Goal: Navigation & Orientation: Find specific page/section

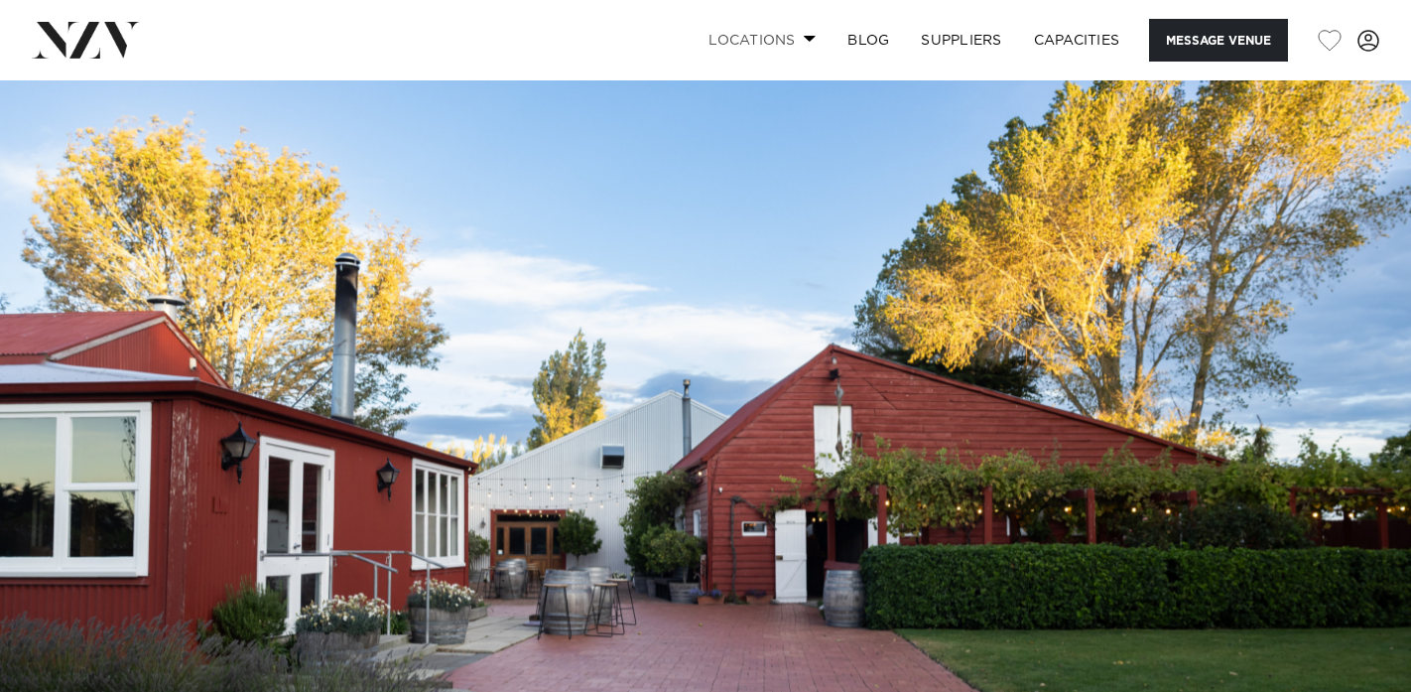
click at [790, 35] on link "Locations" at bounding box center [762, 40] width 139 height 43
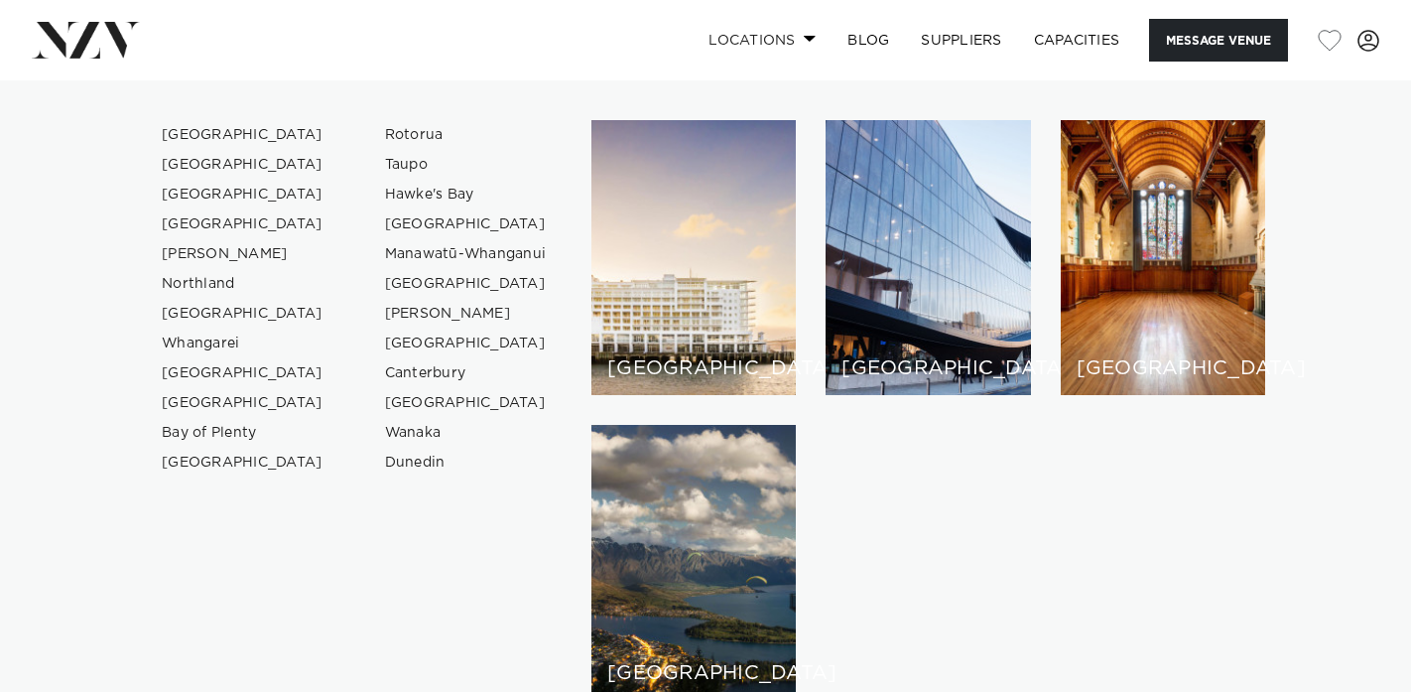
click at [790, 35] on link "Locations" at bounding box center [762, 40] width 139 height 43
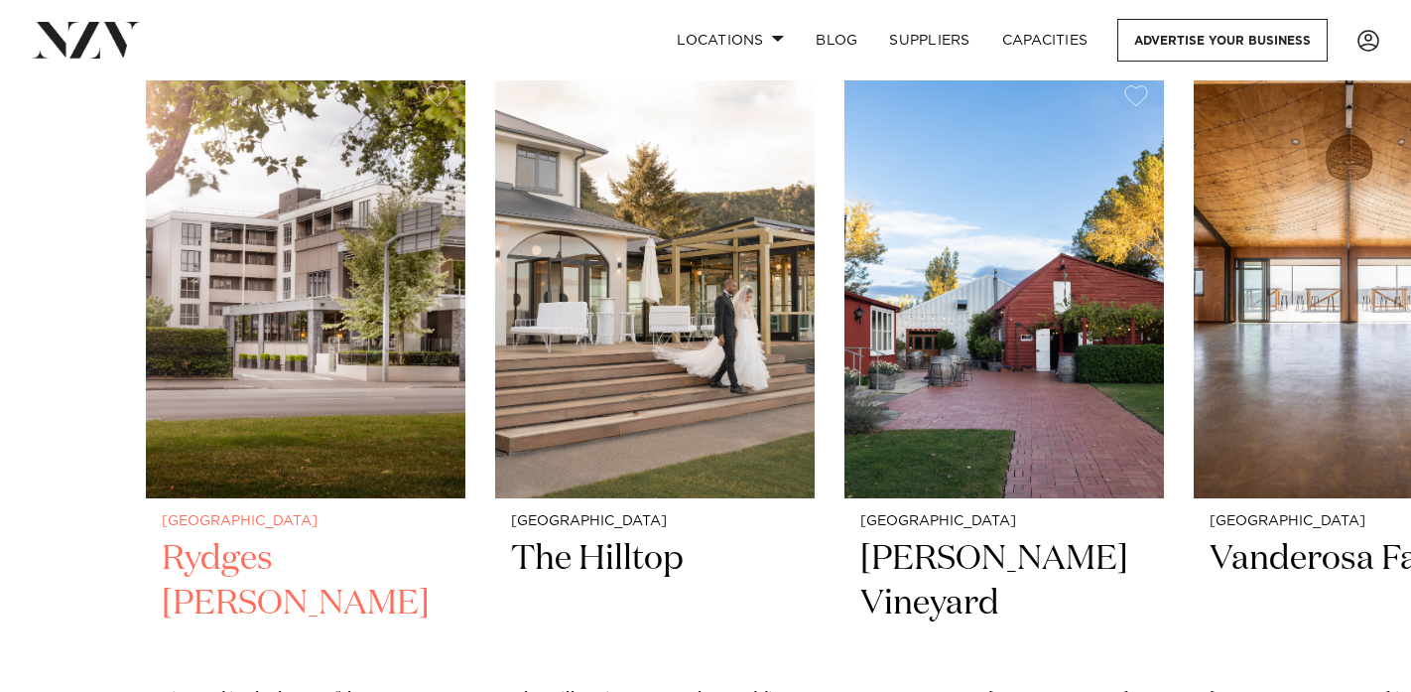
scroll to position [683, 0]
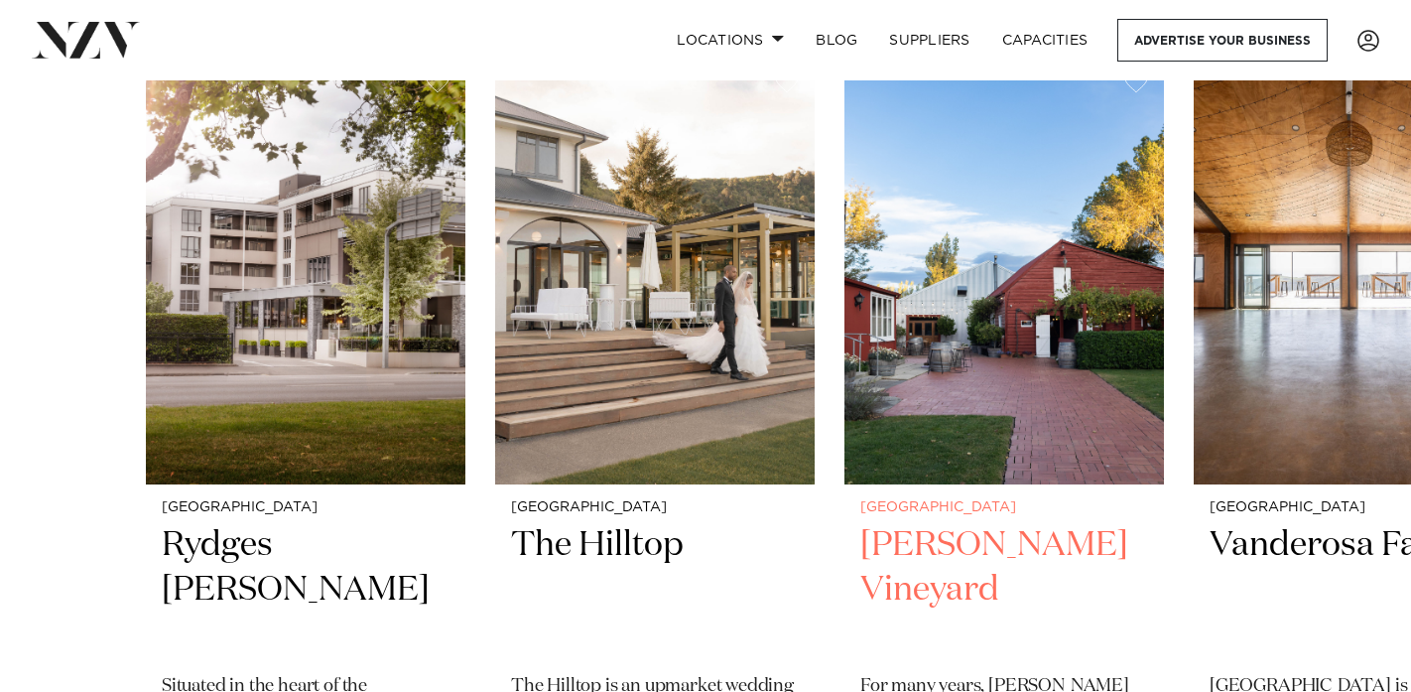
click at [949, 543] on h2 "[PERSON_NAME] Vineyard" at bounding box center [1004, 590] width 288 height 134
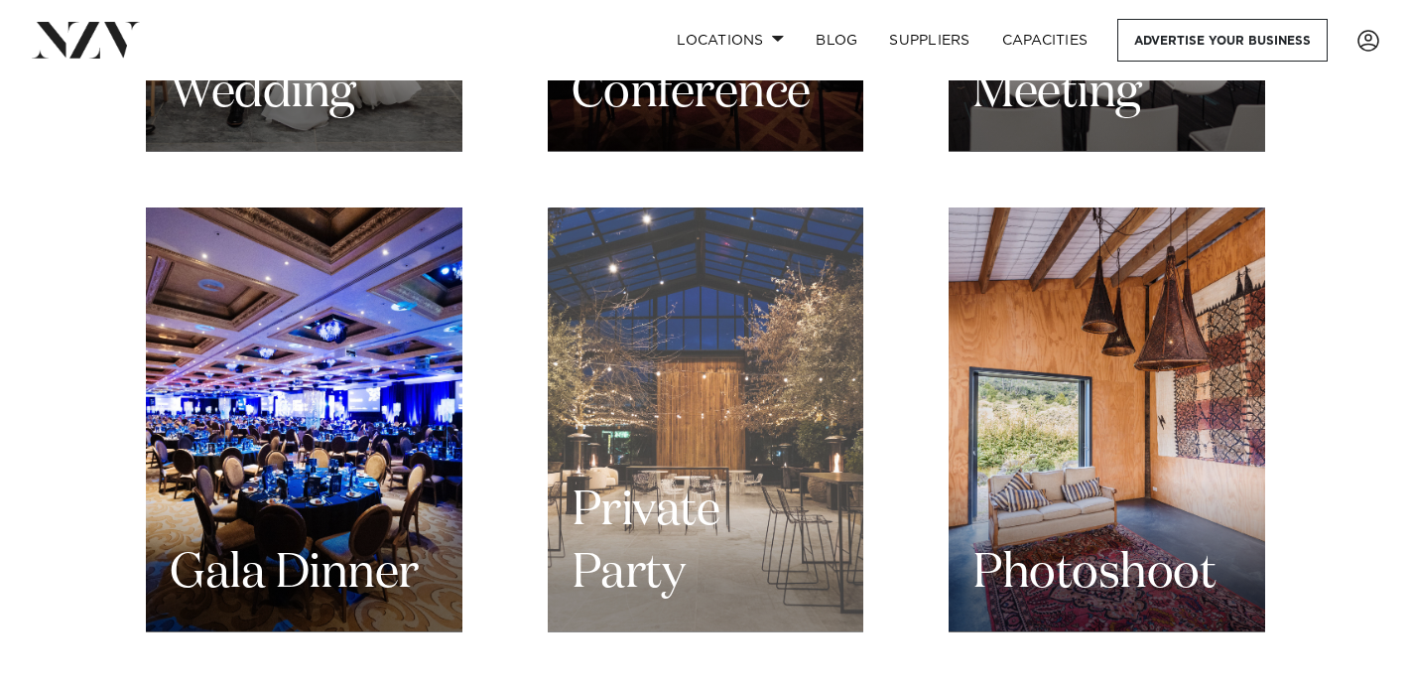
scroll to position [2327, 0]
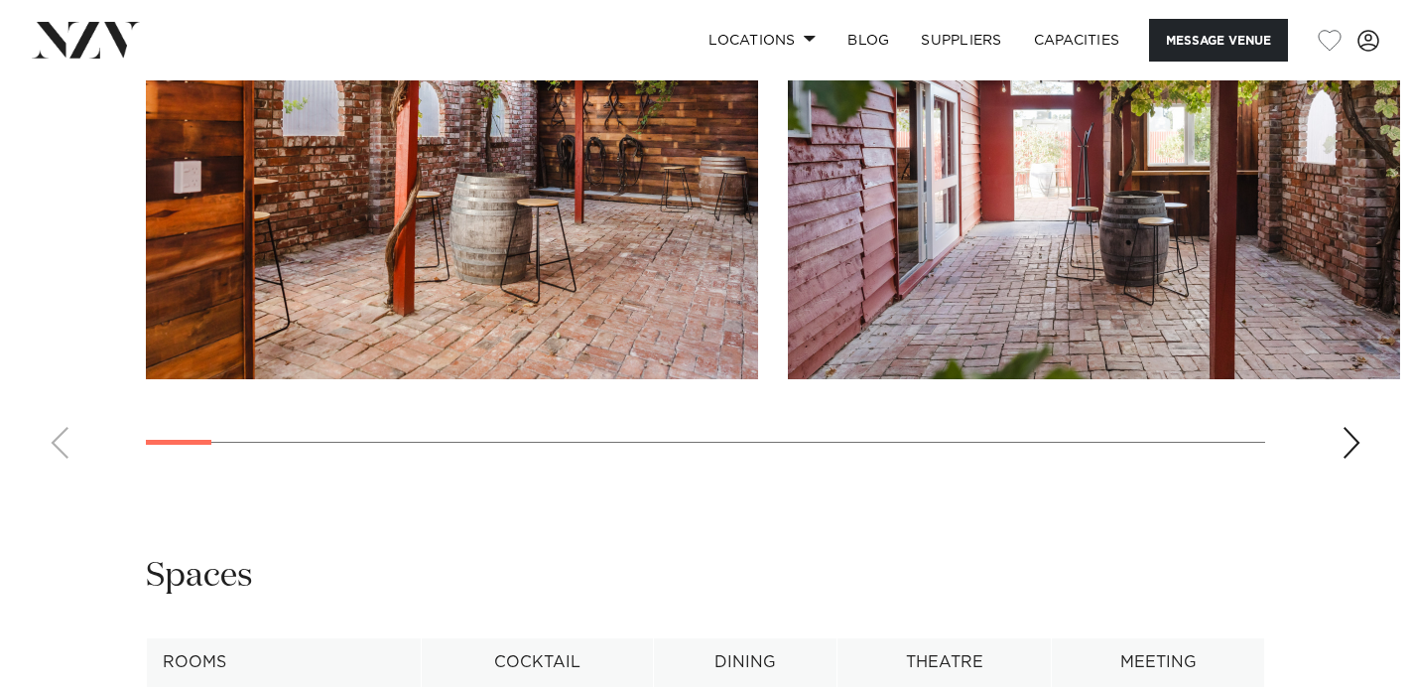
scroll to position [2037, 0]
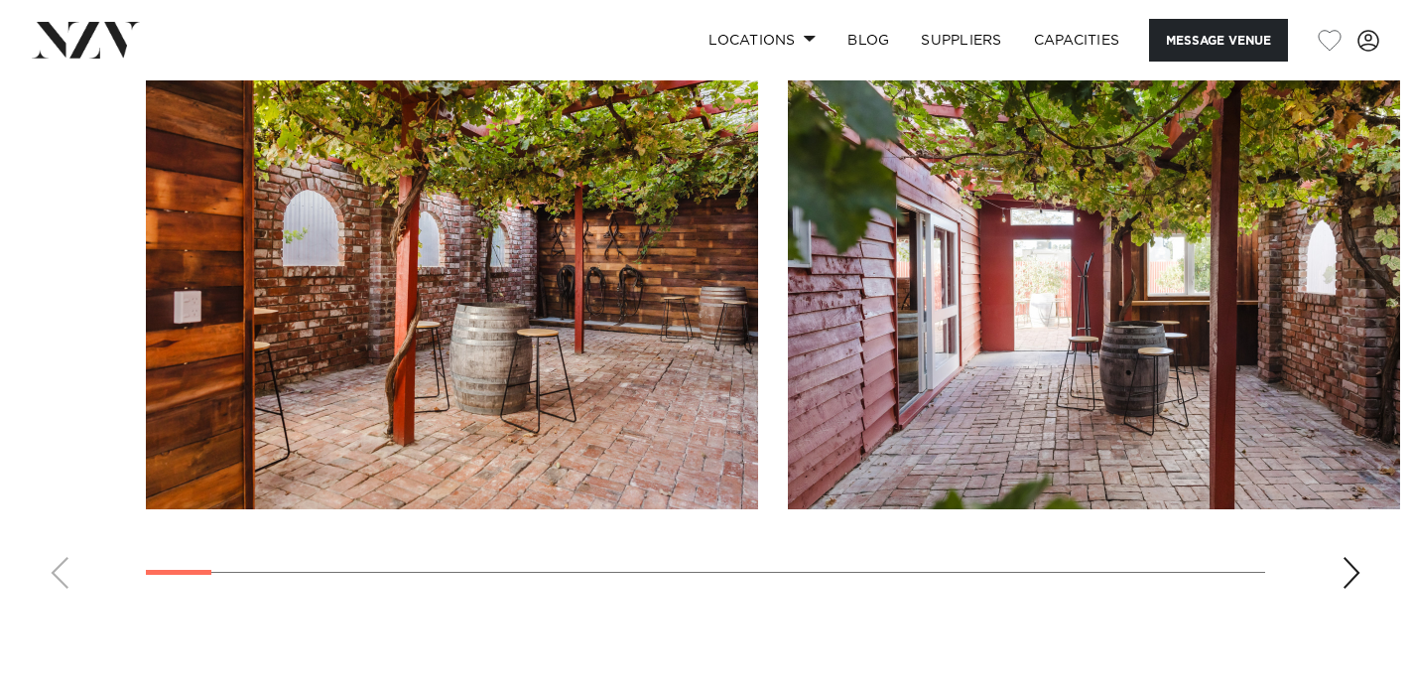
click at [1343, 569] on div "Next slide" at bounding box center [1352, 573] width 20 height 32
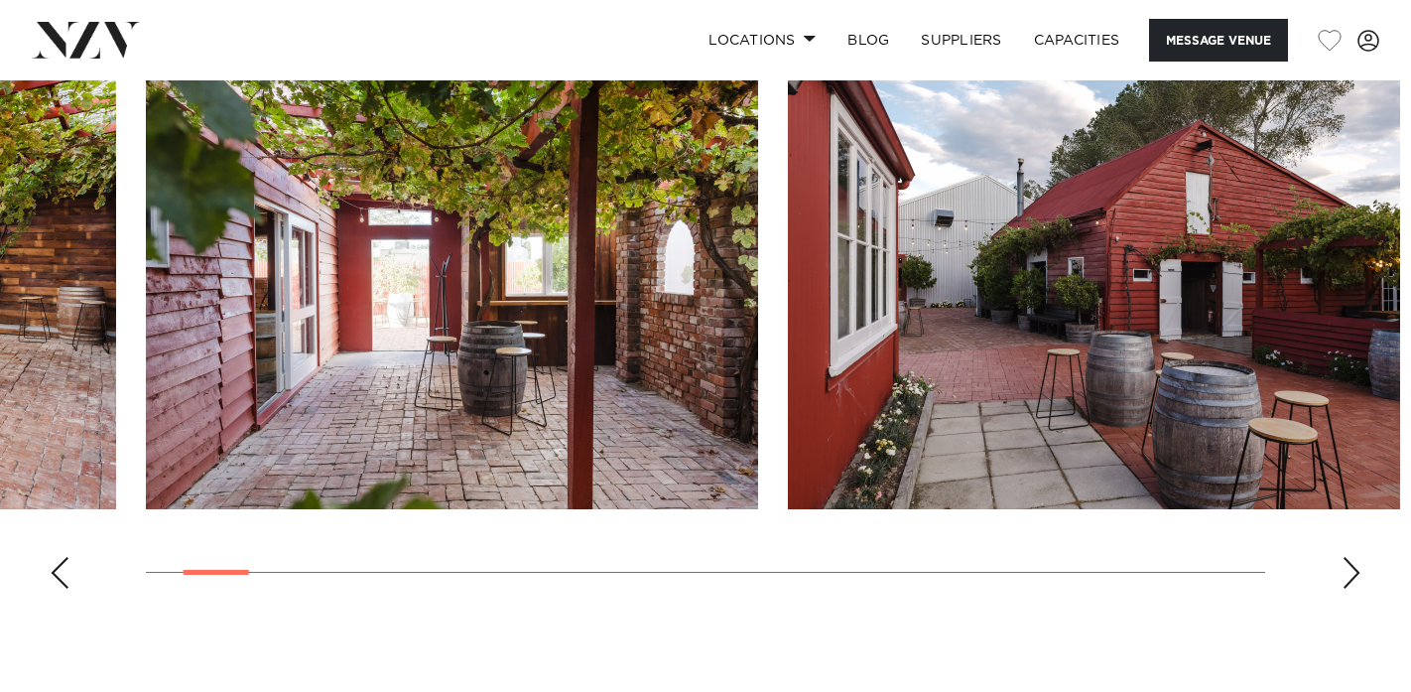
click at [1343, 569] on div "Next slide" at bounding box center [1352, 573] width 20 height 32
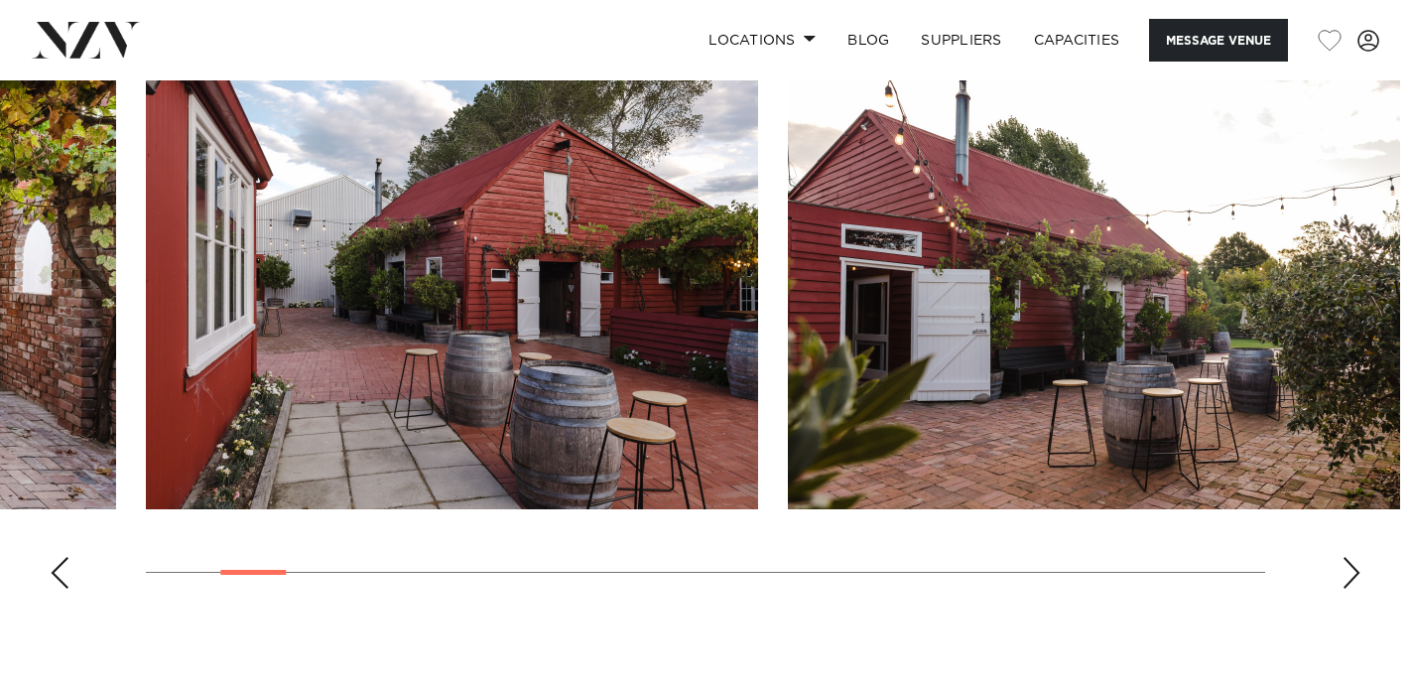
click at [1343, 569] on div "Next slide" at bounding box center [1352, 573] width 20 height 32
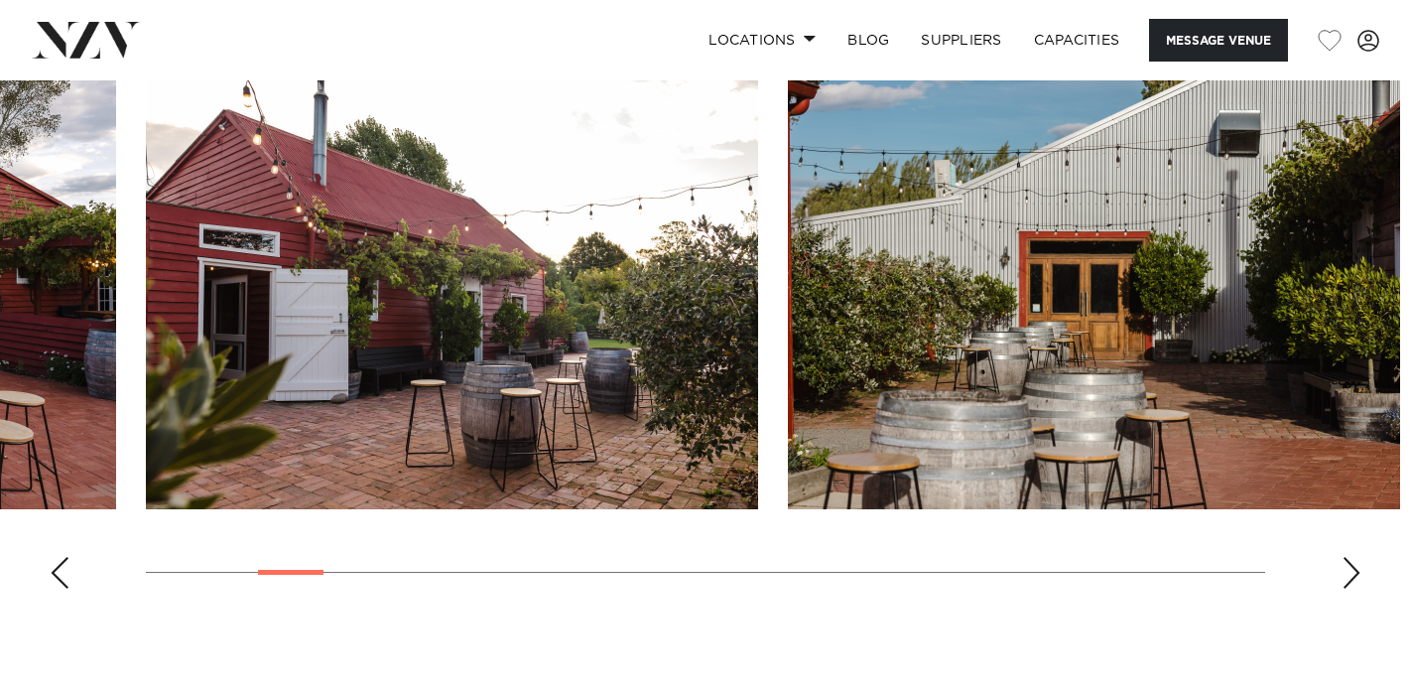
click at [1343, 569] on div "Next slide" at bounding box center [1352, 573] width 20 height 32
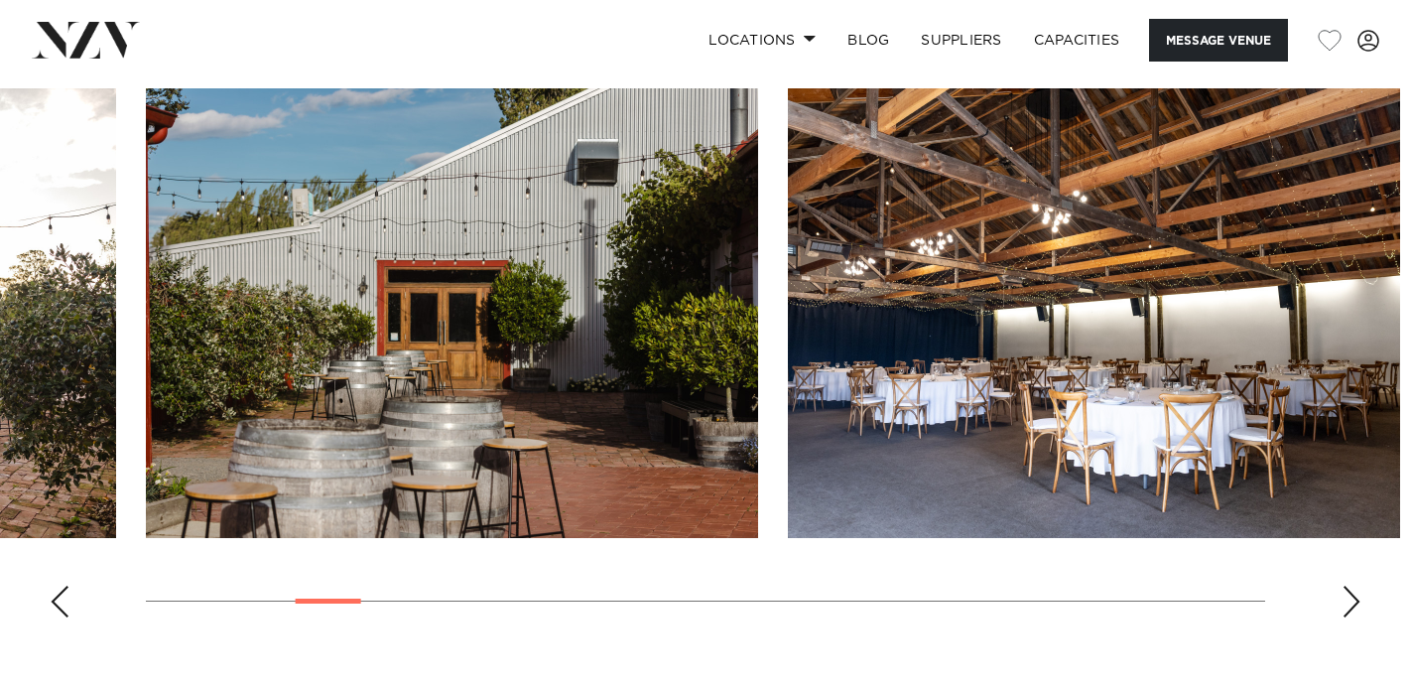
scroll to position [2007, 0]
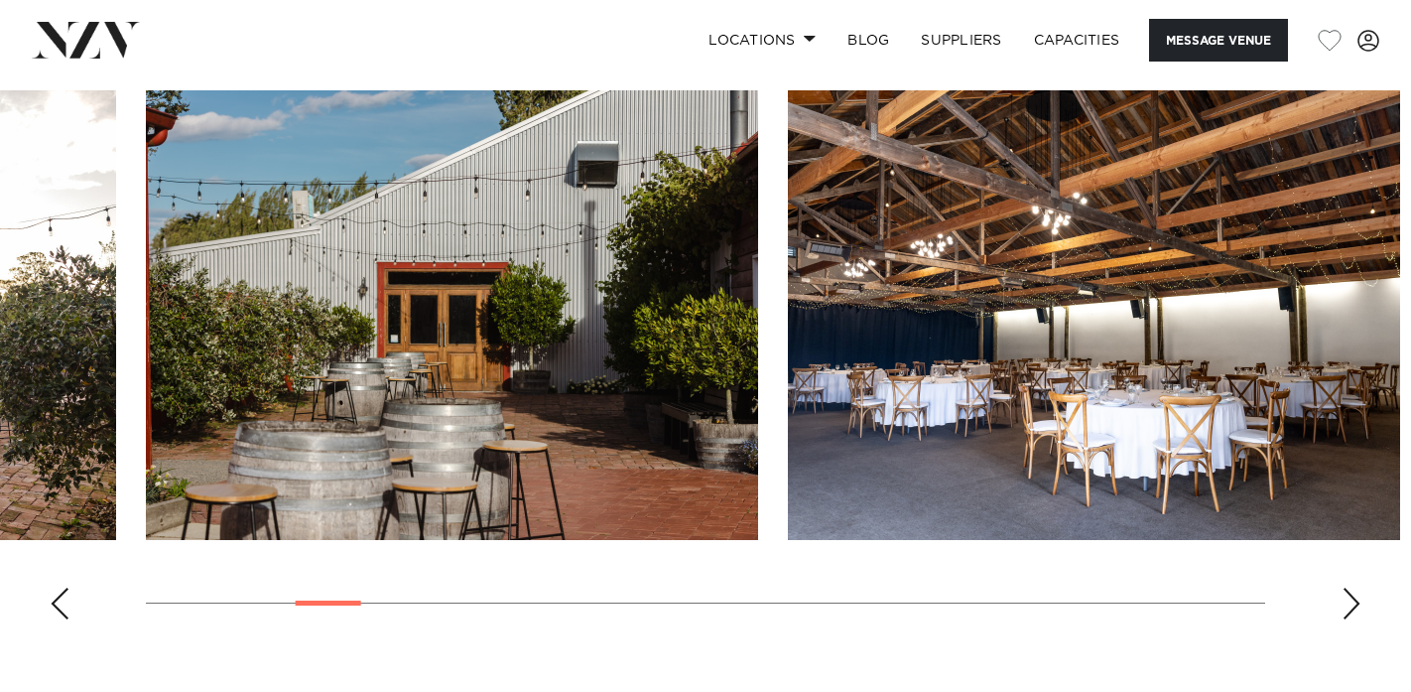
click at [1344, 597] on div "Next slide" at bounding box center [1352, 603] width 20 height 32
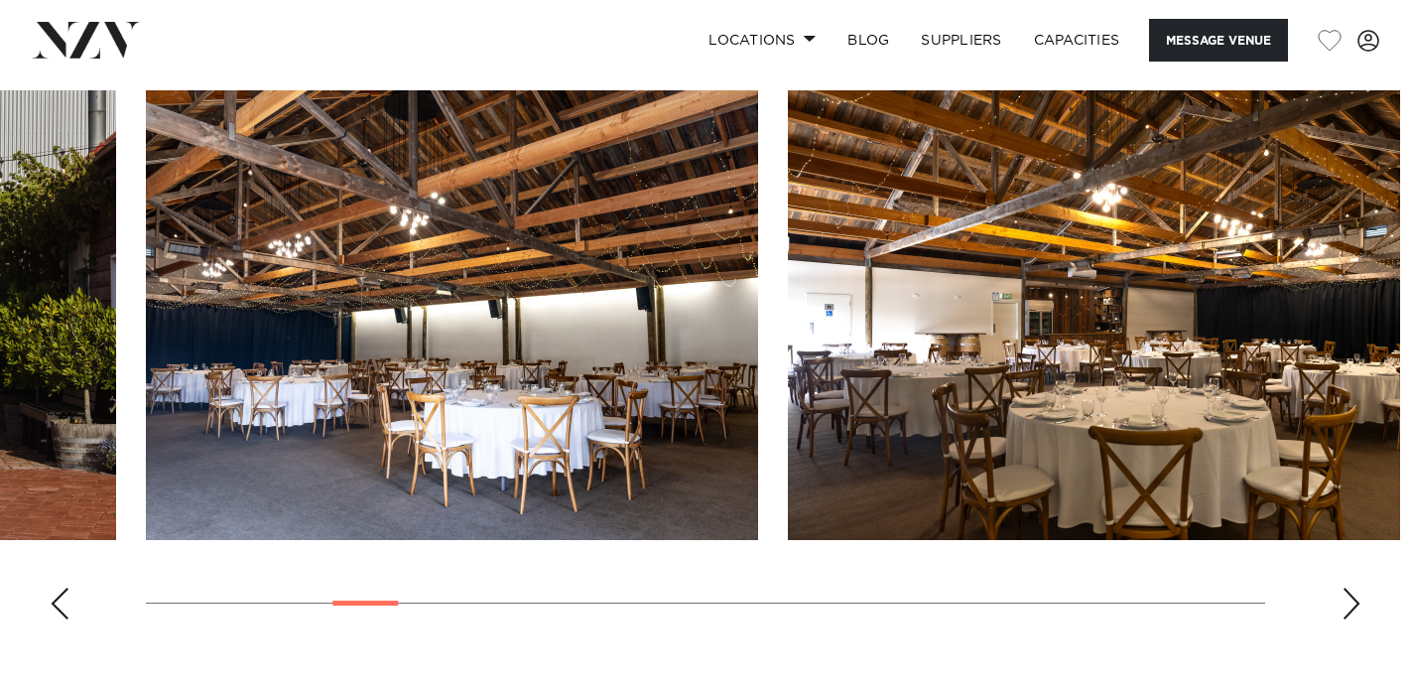
click at [1344, 597] on div "Next slide" at bounding box center [1352, 603] width 20 height 32
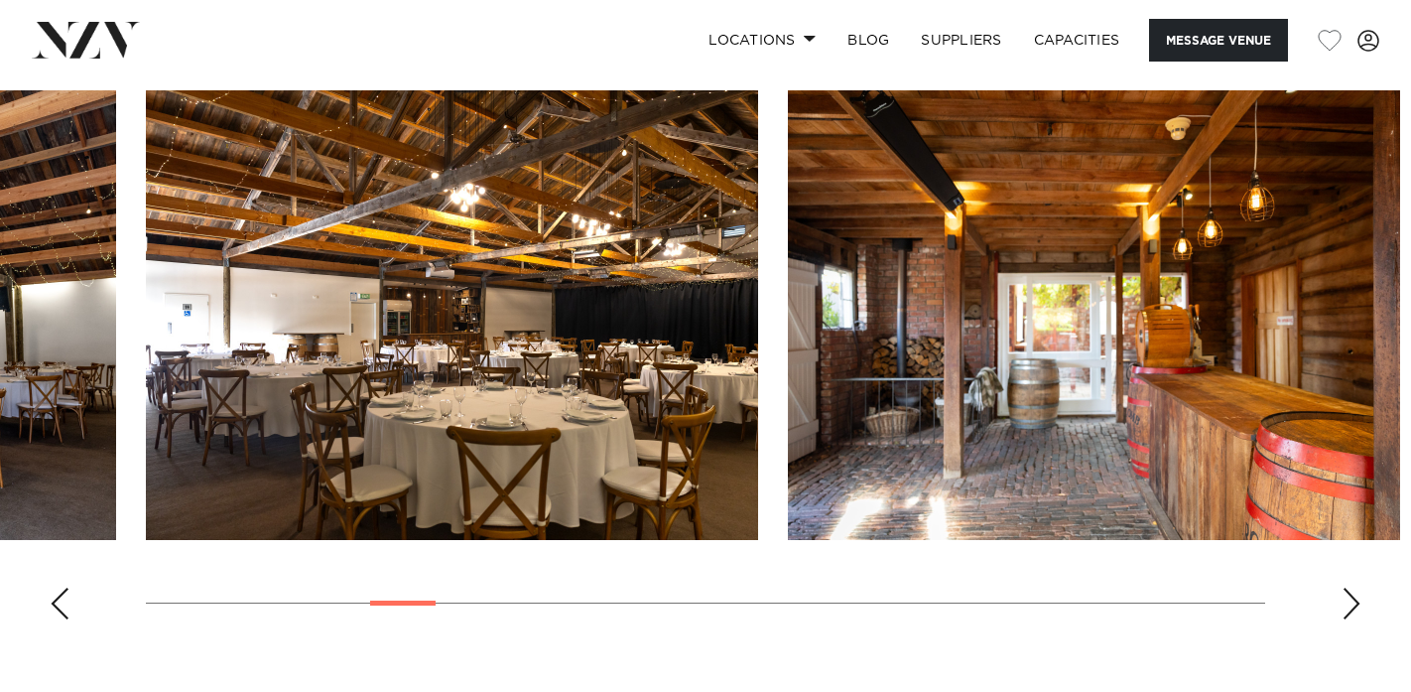
click at [1344, 597] on div "Next slide" at bounding box center [1352, 603] width 20 height 32
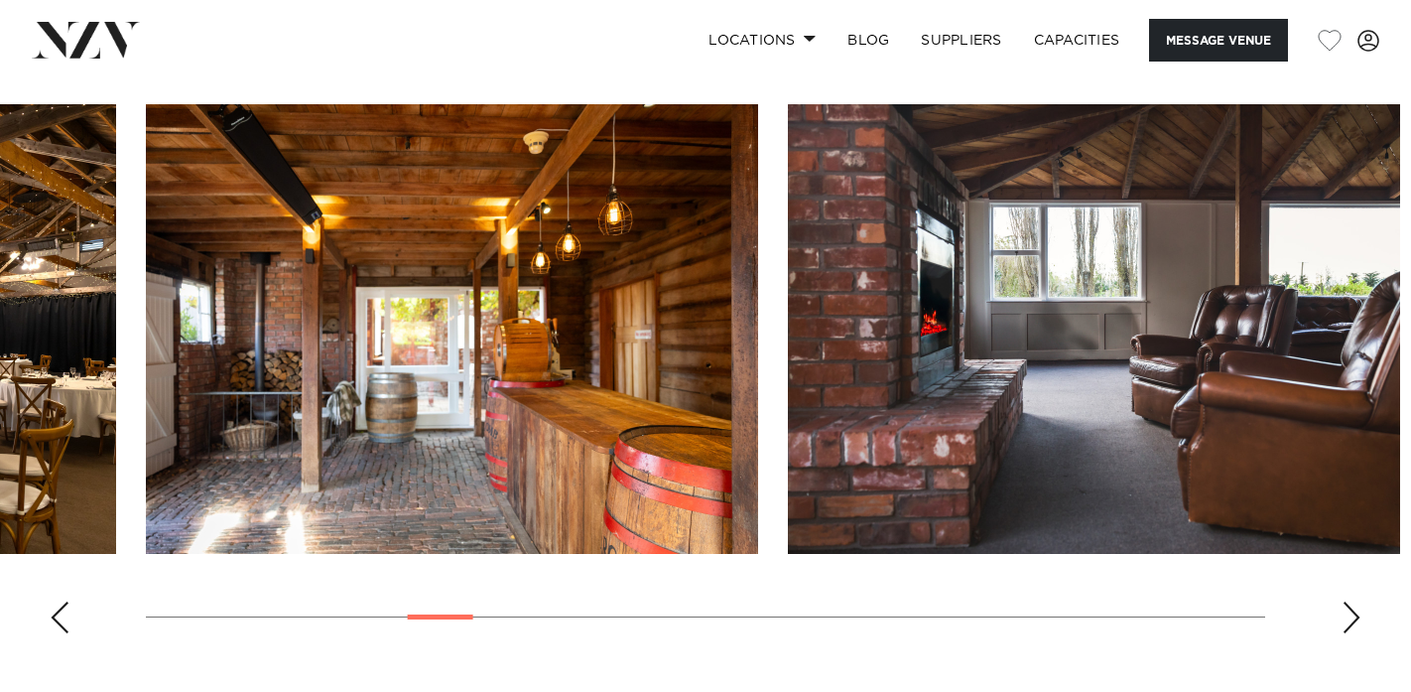
scroll to position [1992, 0]
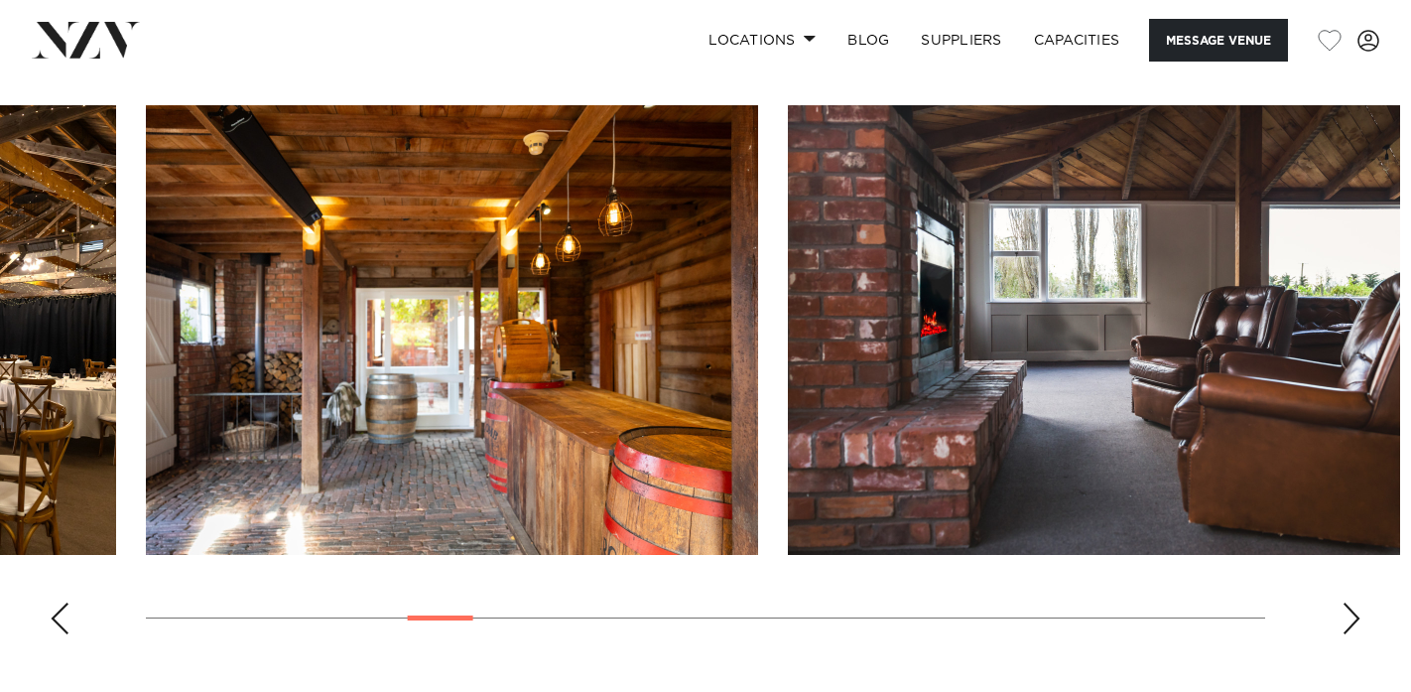
click at [1344, 602] on div "Next slide" at bounding box center [1352, 618] width 20 height 32
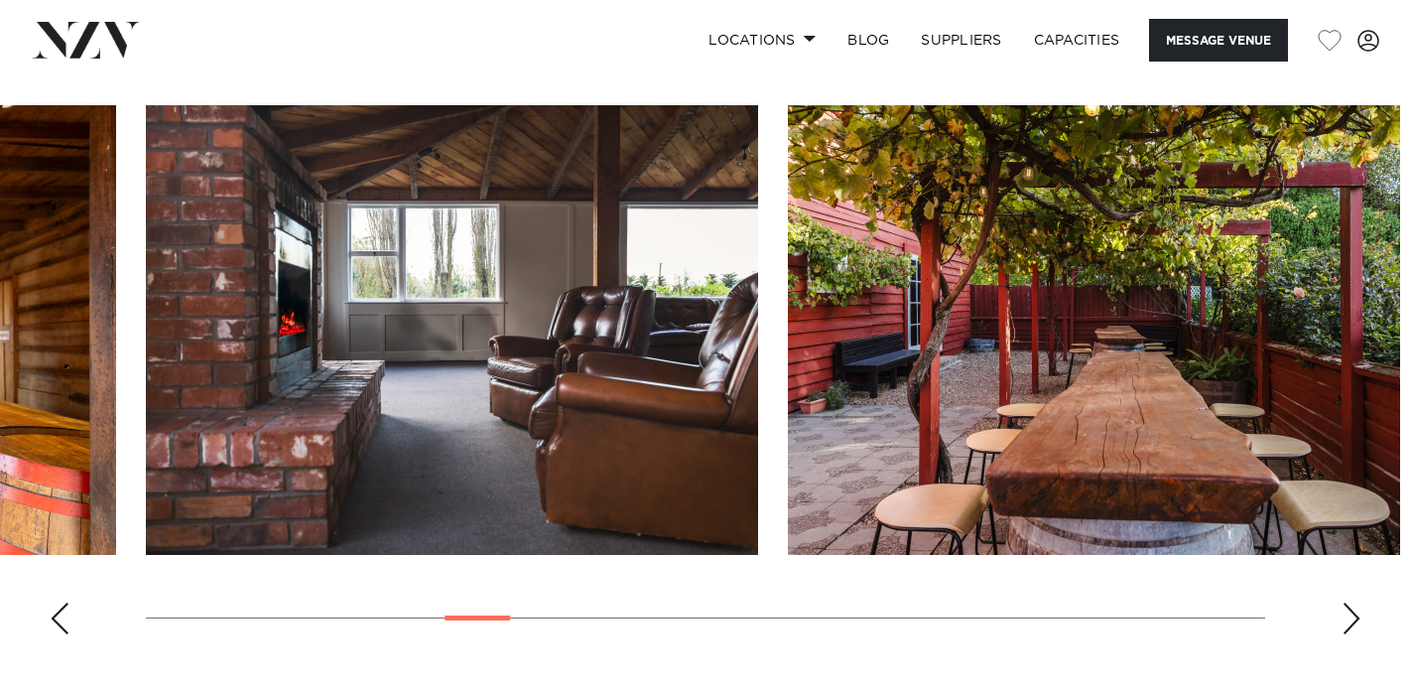
click at [1345, 613] on div "Next slide" at bounding box center [1352, 618] width 20 height 32
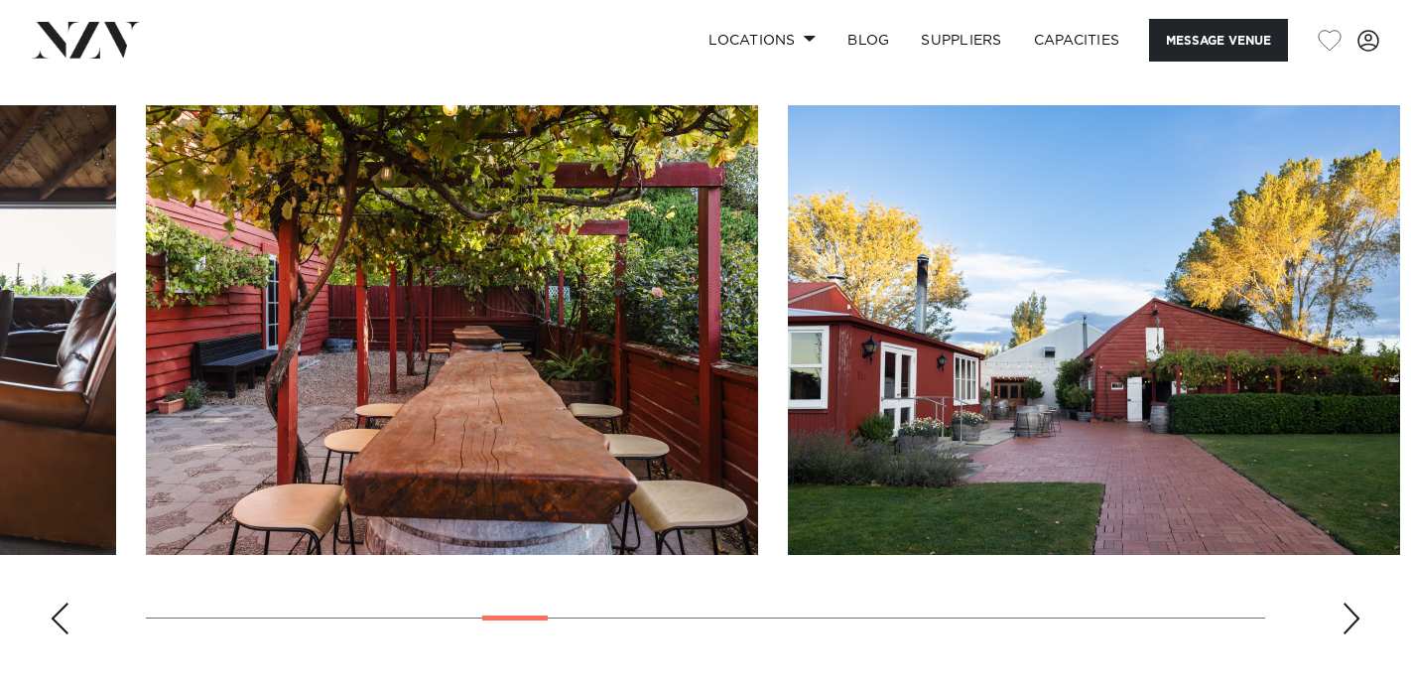
click at [1345, 613] on div "Next slide" at bounding box center [1352, 618] width 20 height 32
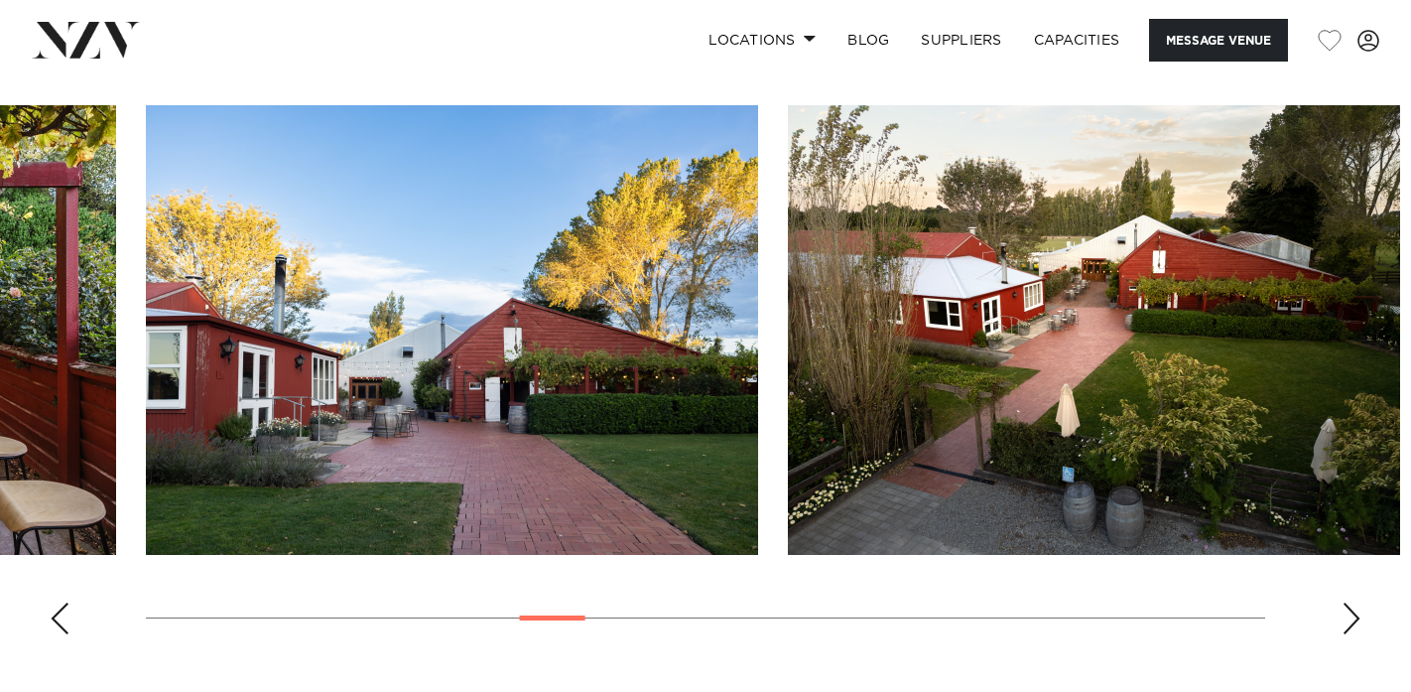
click at [1345, 613] on div "Next slide" at bounding box center [1352, 618] width 20 height 32
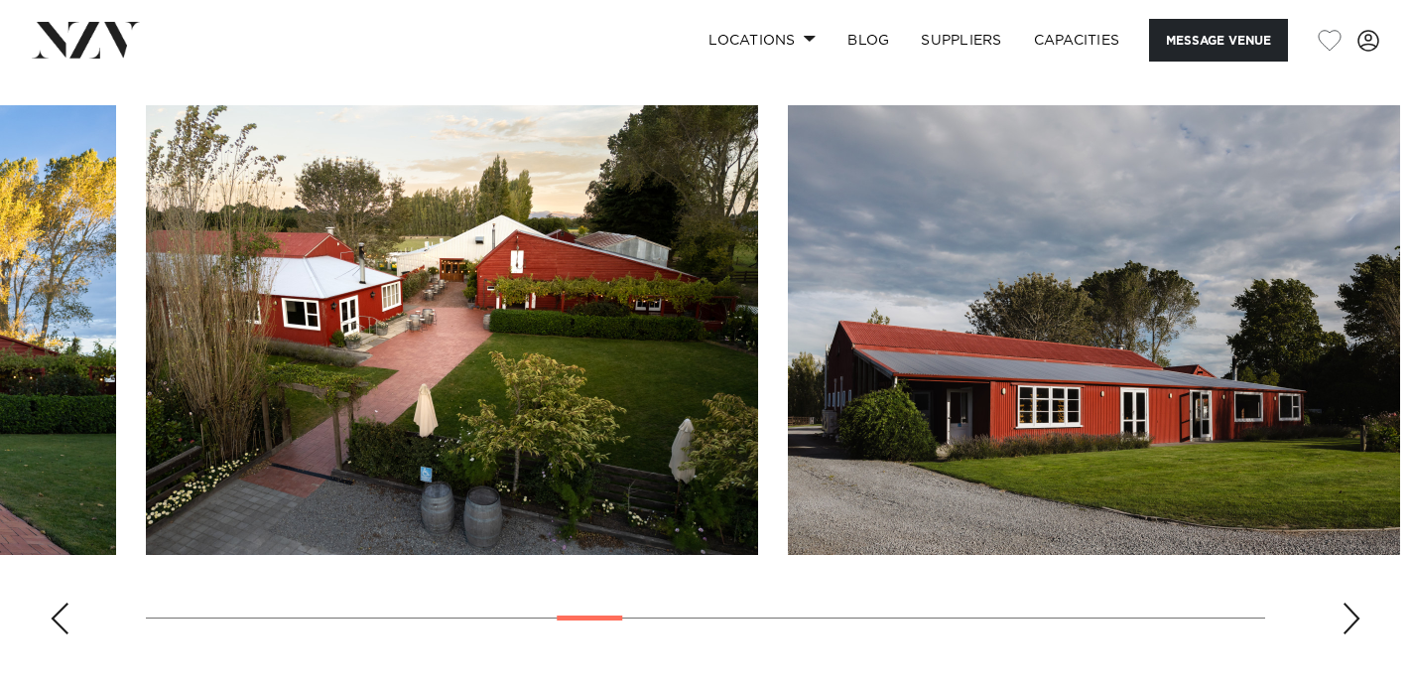
click at [1345, 613] on div "Next slide" at bounding box center [1352, 618] width 20 height 32
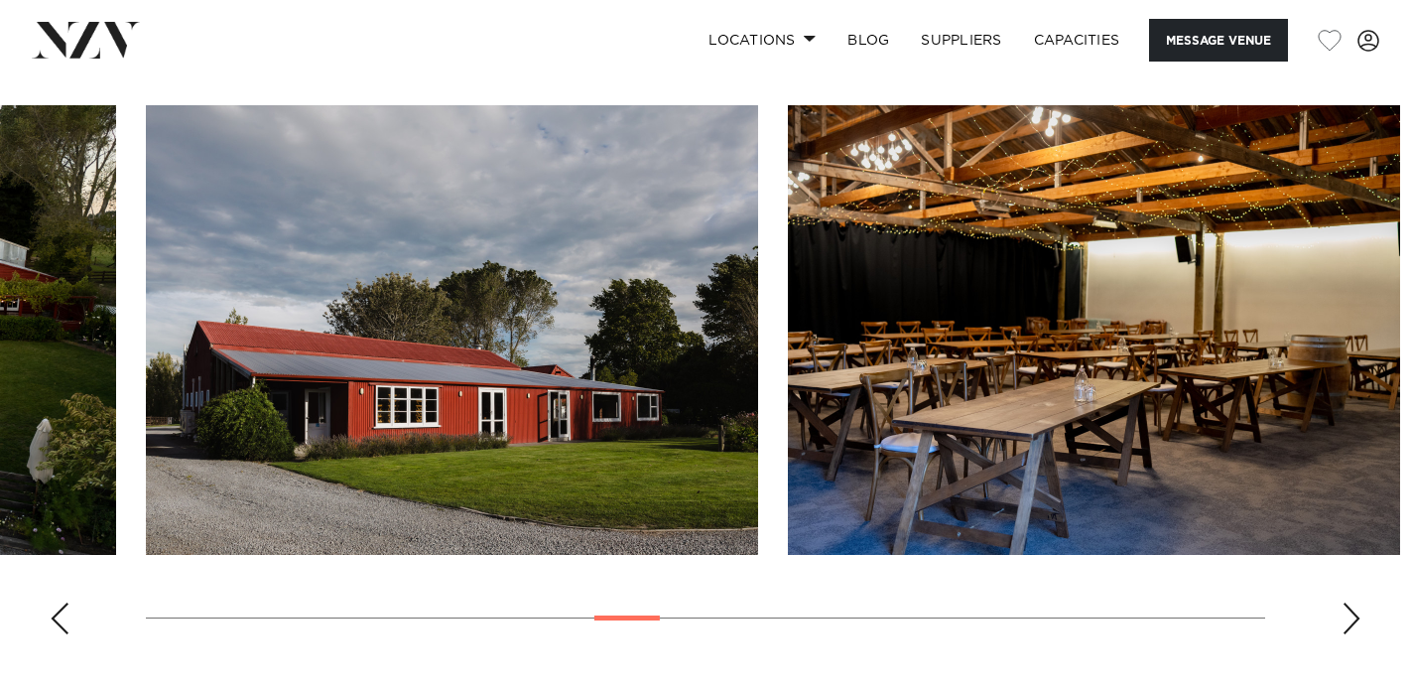
click at [1345, 613] on div "Next slide" at bounding box center [1352, 618] width 20 height 32
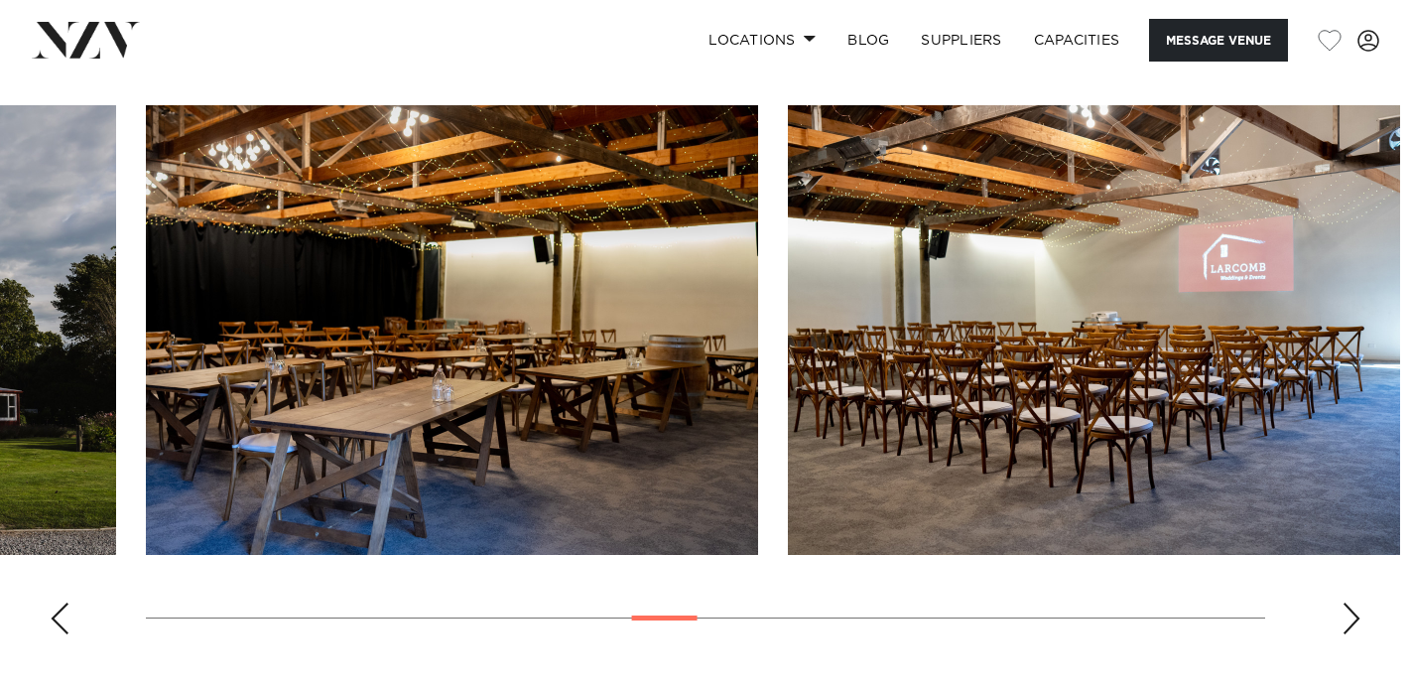
click at [1345, 613] on div "Next slide" at bounding box center [1352, 618] width 20 height 32
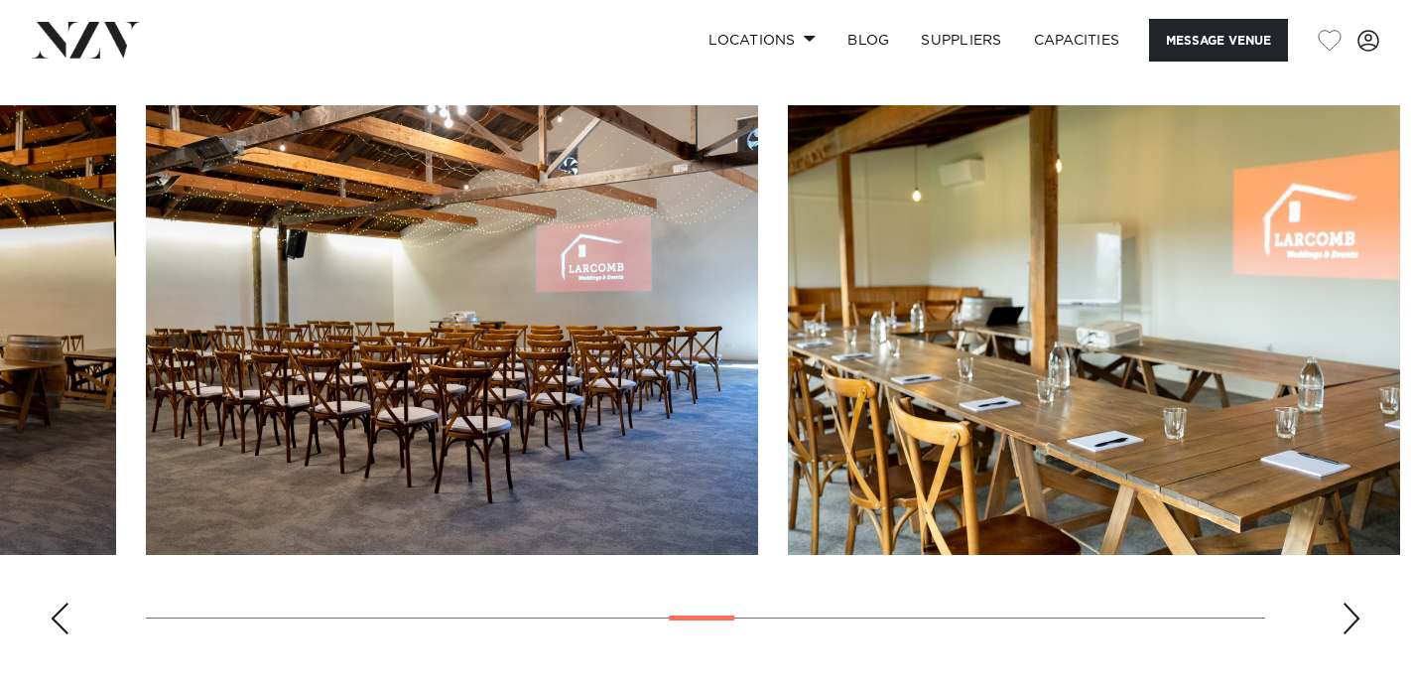
click at [1345, 613] on div "Next slide" at bounding box center [1352, 618] width 20 height 32
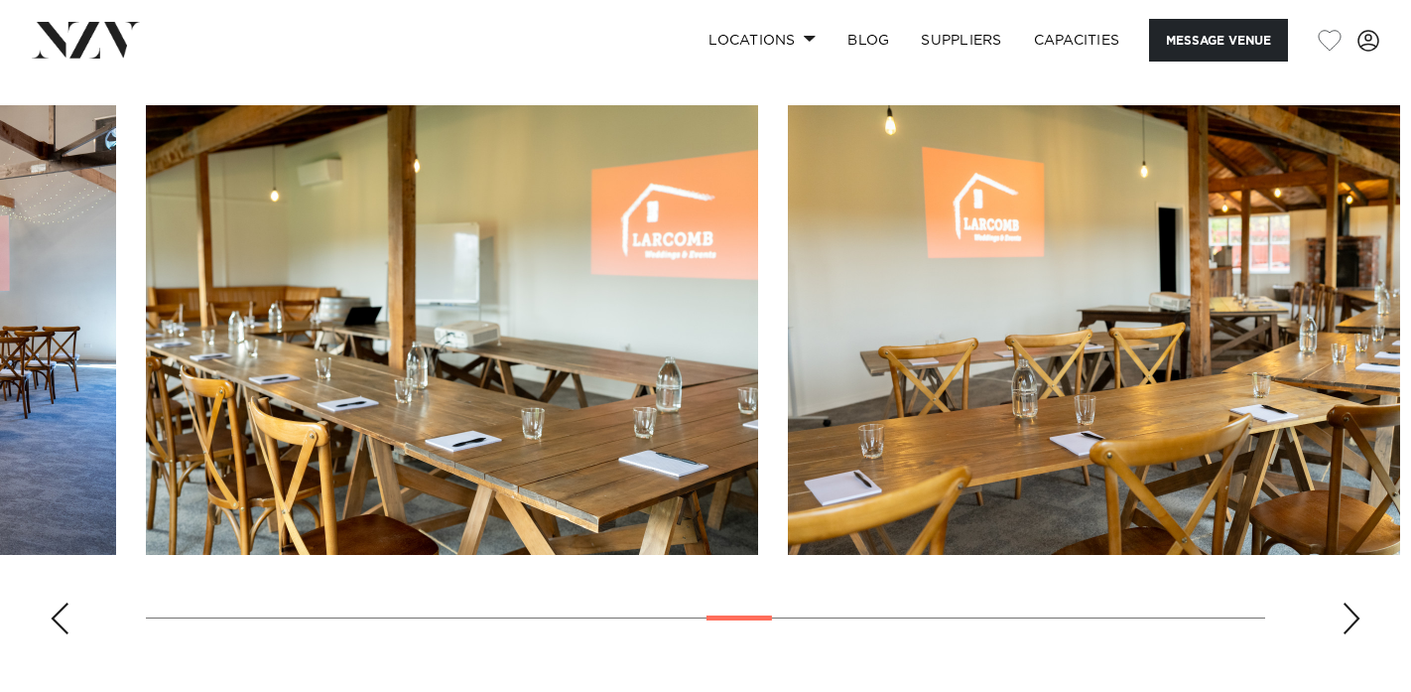
click at [1349, 607] on div "Next slide" at bounding box center [1352, 618] width 20 height 32
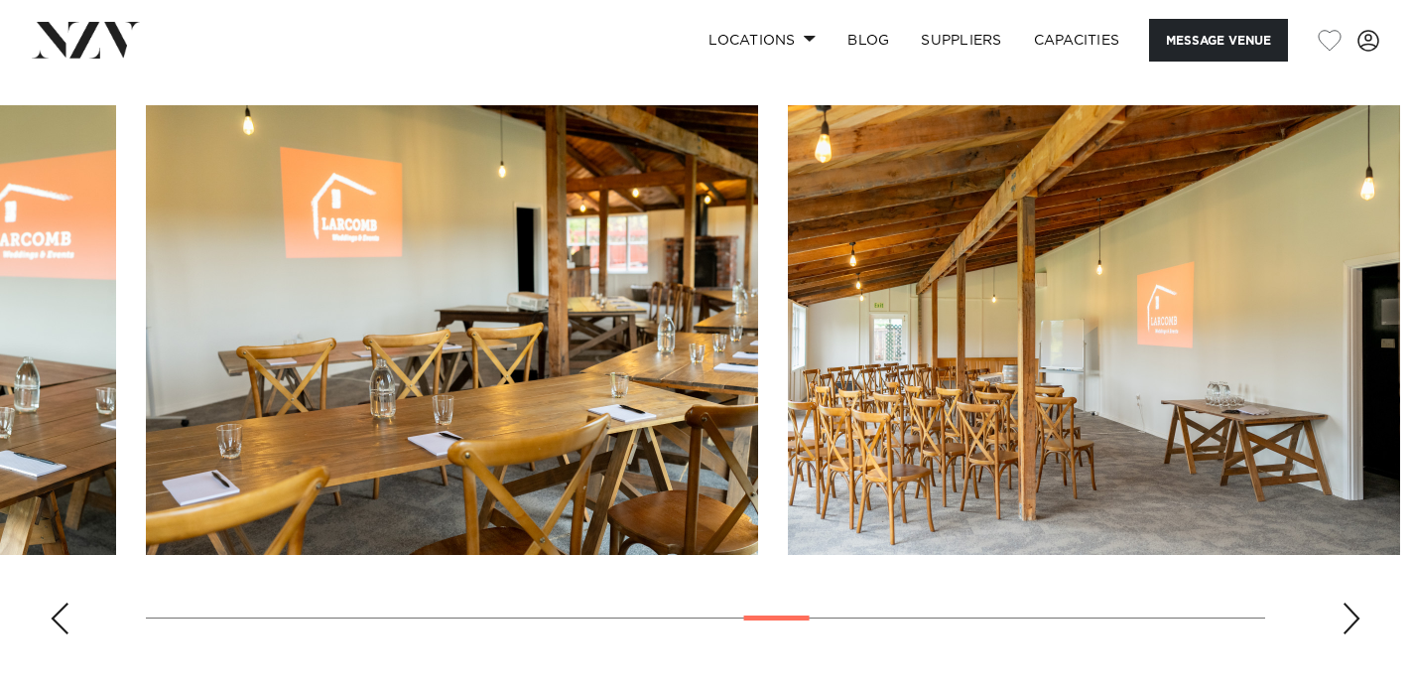
click at [1349, 607] on div "Next slide" at bounding box center [1352, 618] width 20 height 32
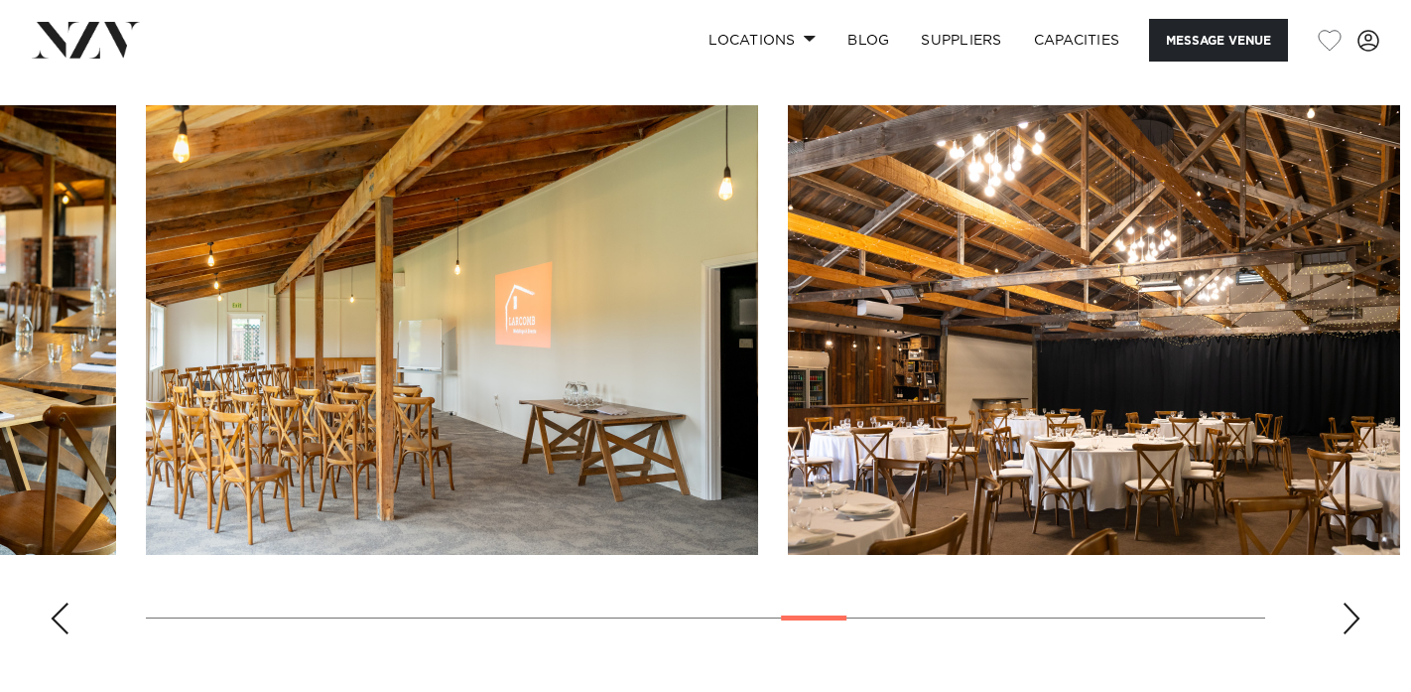
click at [1349, 607] on div "Next slide" at bounding box center [1352, 618] width 20 height 32
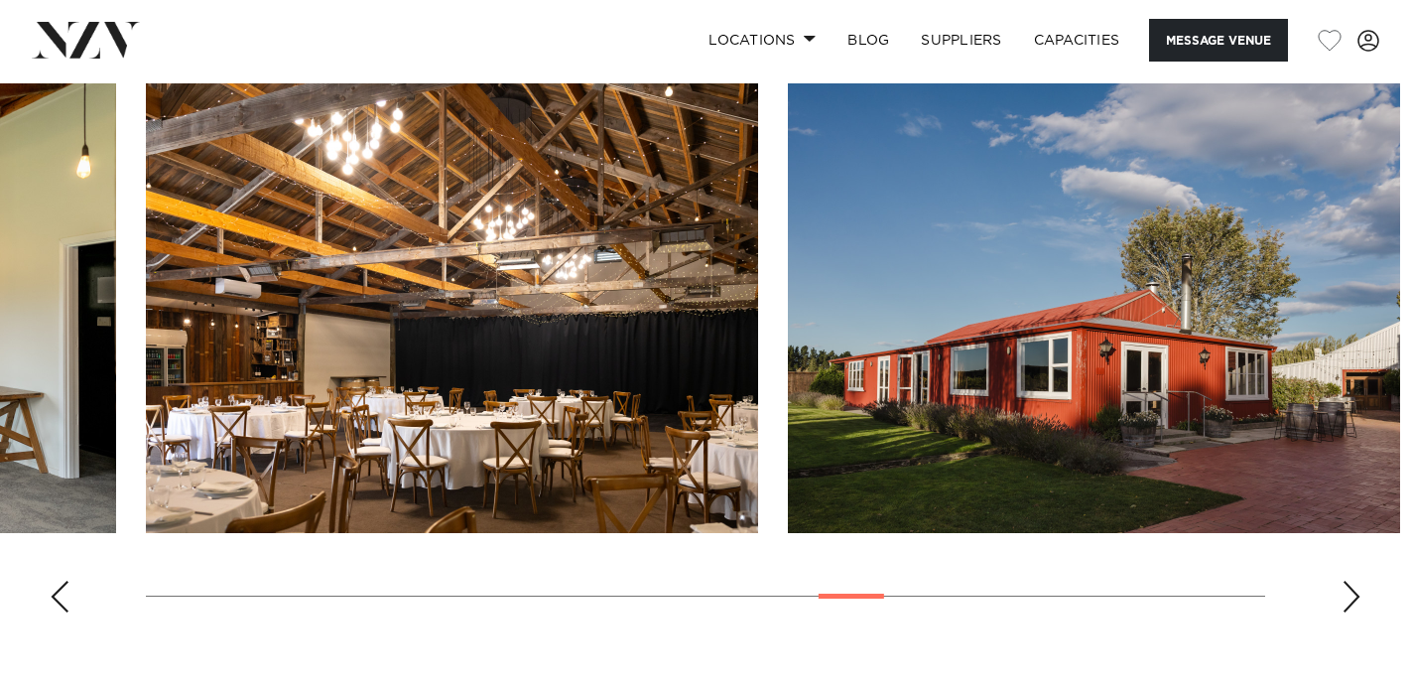
scroll to position [2013, 0]
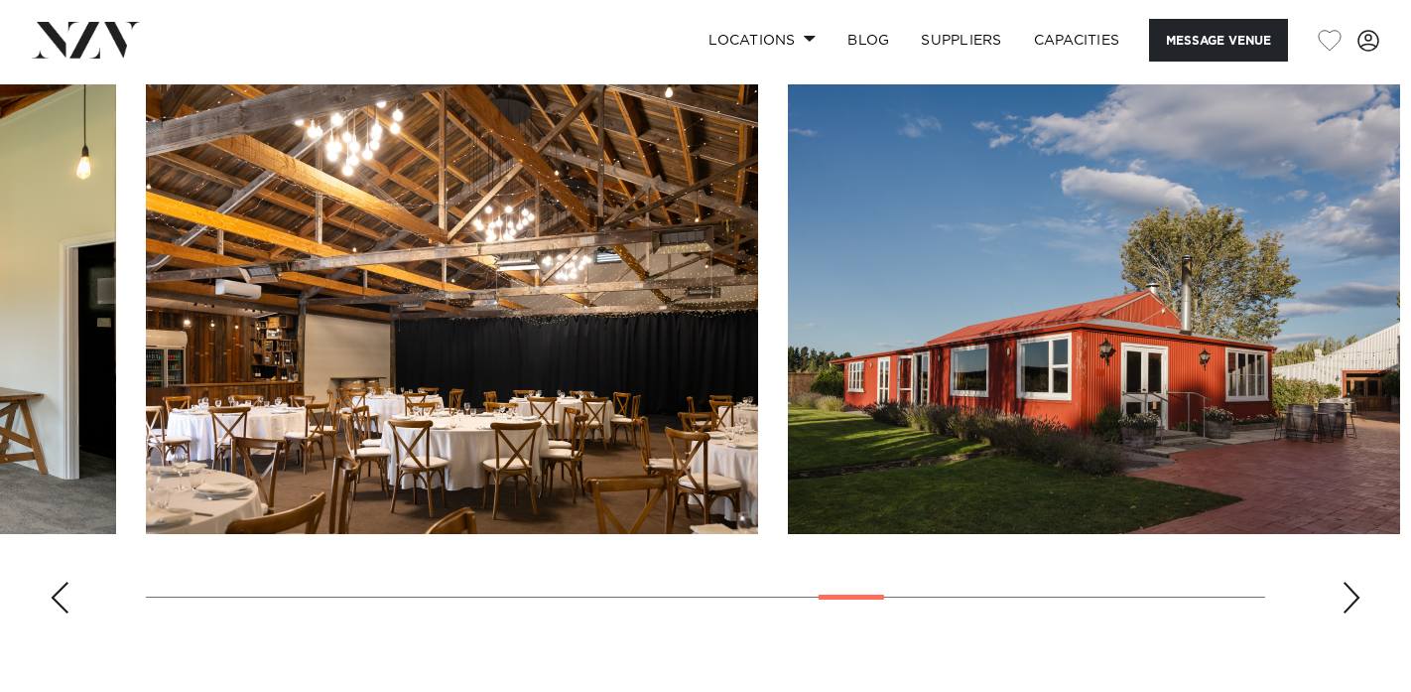
click at [1343, 603] on div "Next slide" at bounding box center [1352, 598] width 20 height 32
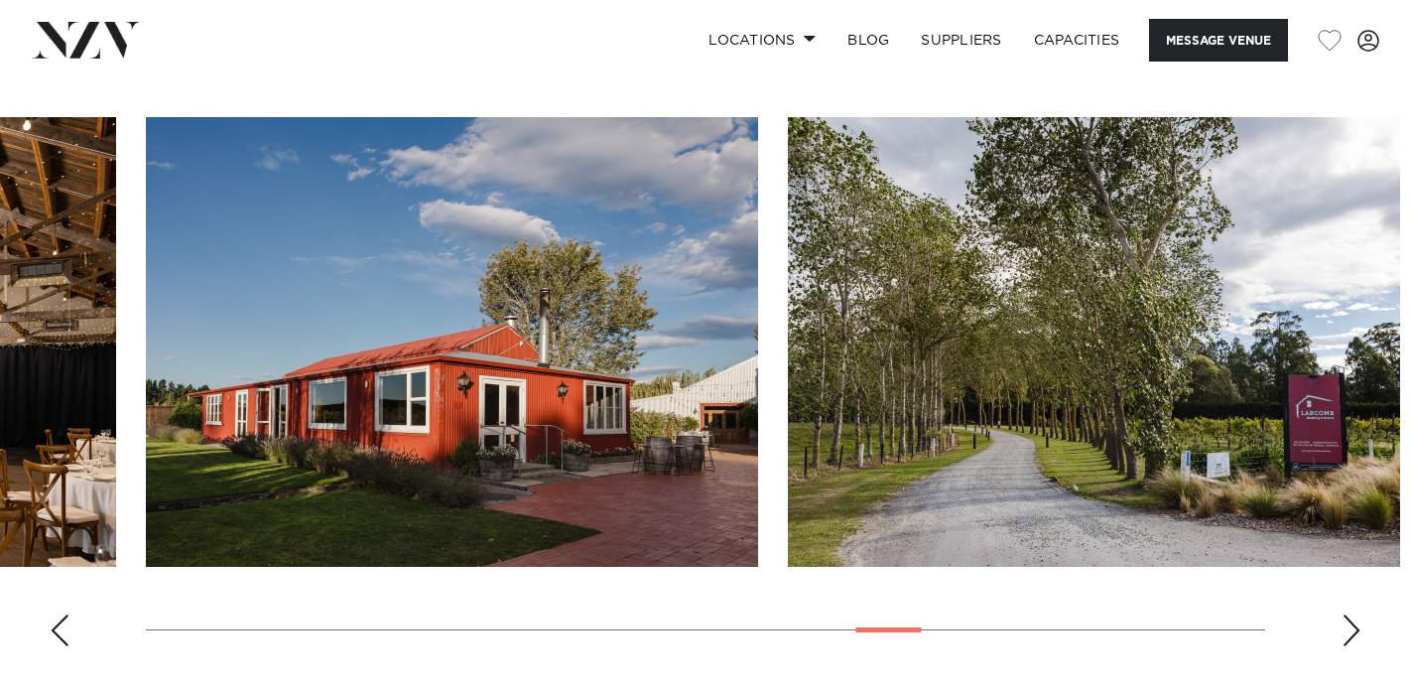
scroll to position [1985, 0]
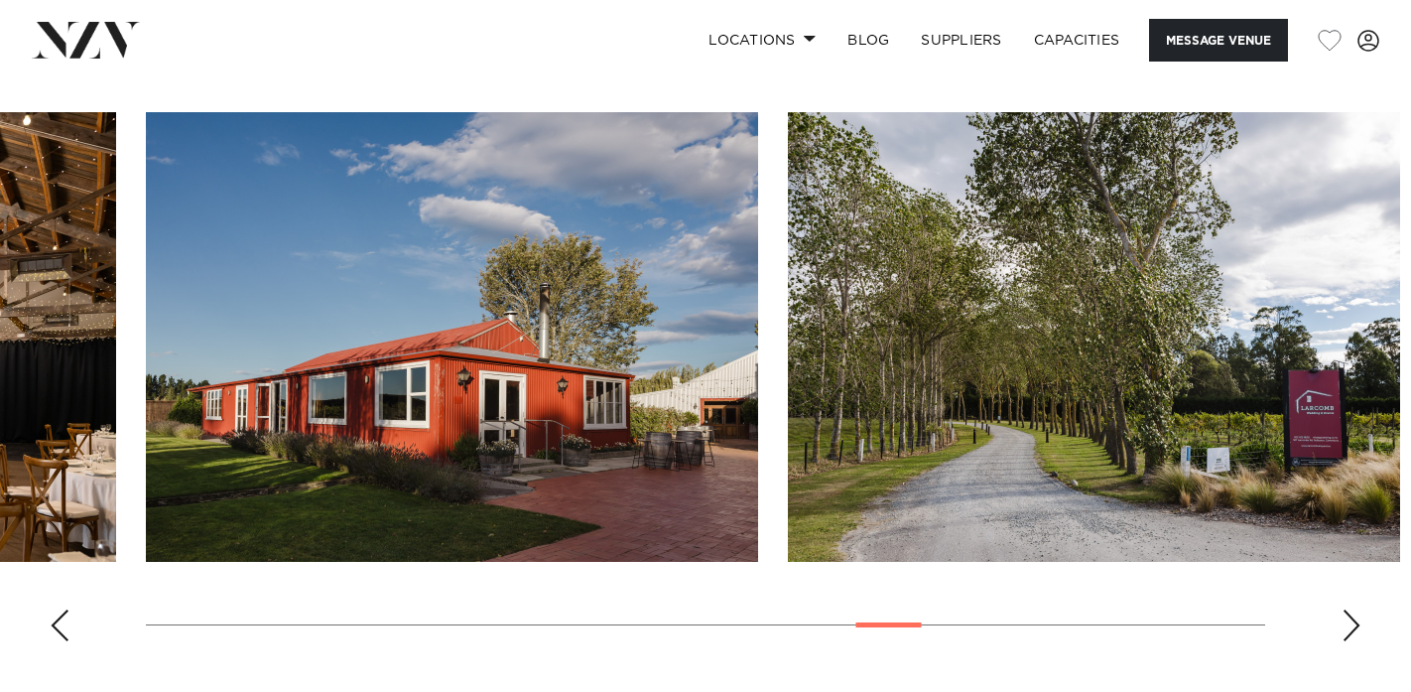
click at [1347, 610] on div "Next slide" at bounding box center [1352, 625] width 20 height 32
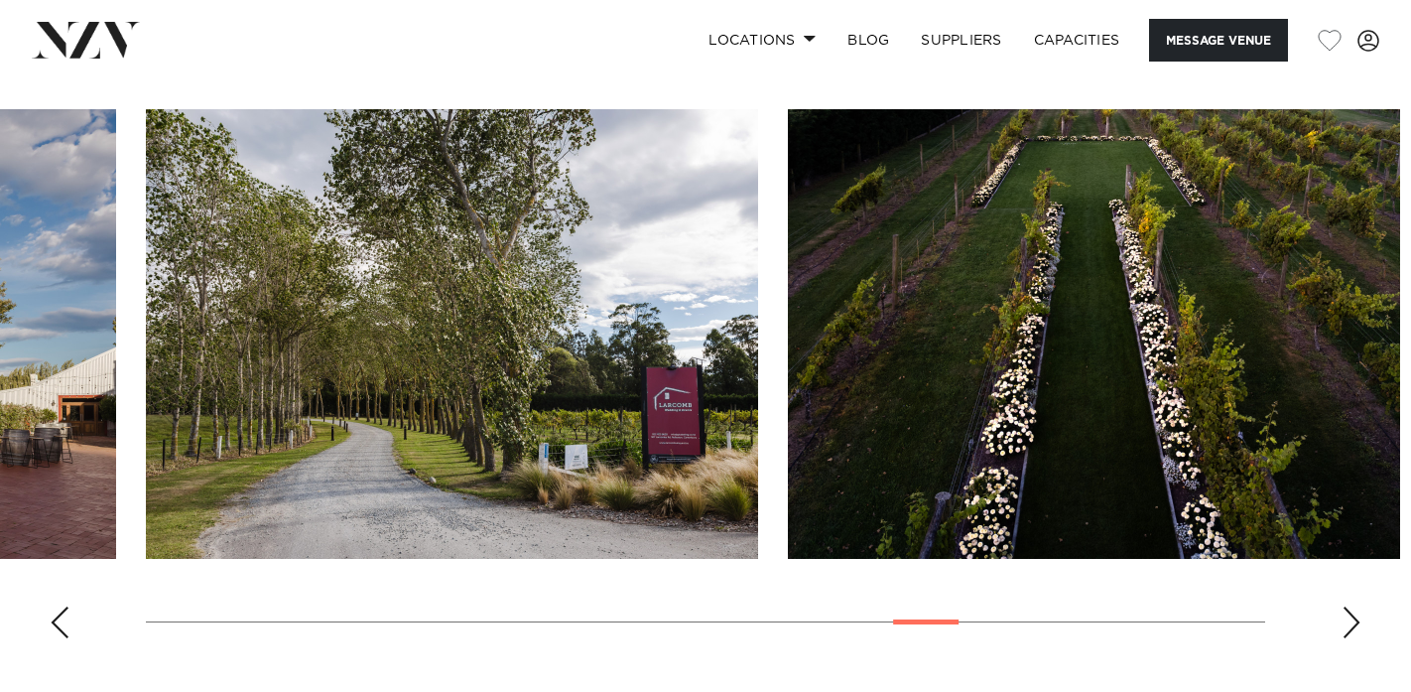
scroll to position [1992, 0]
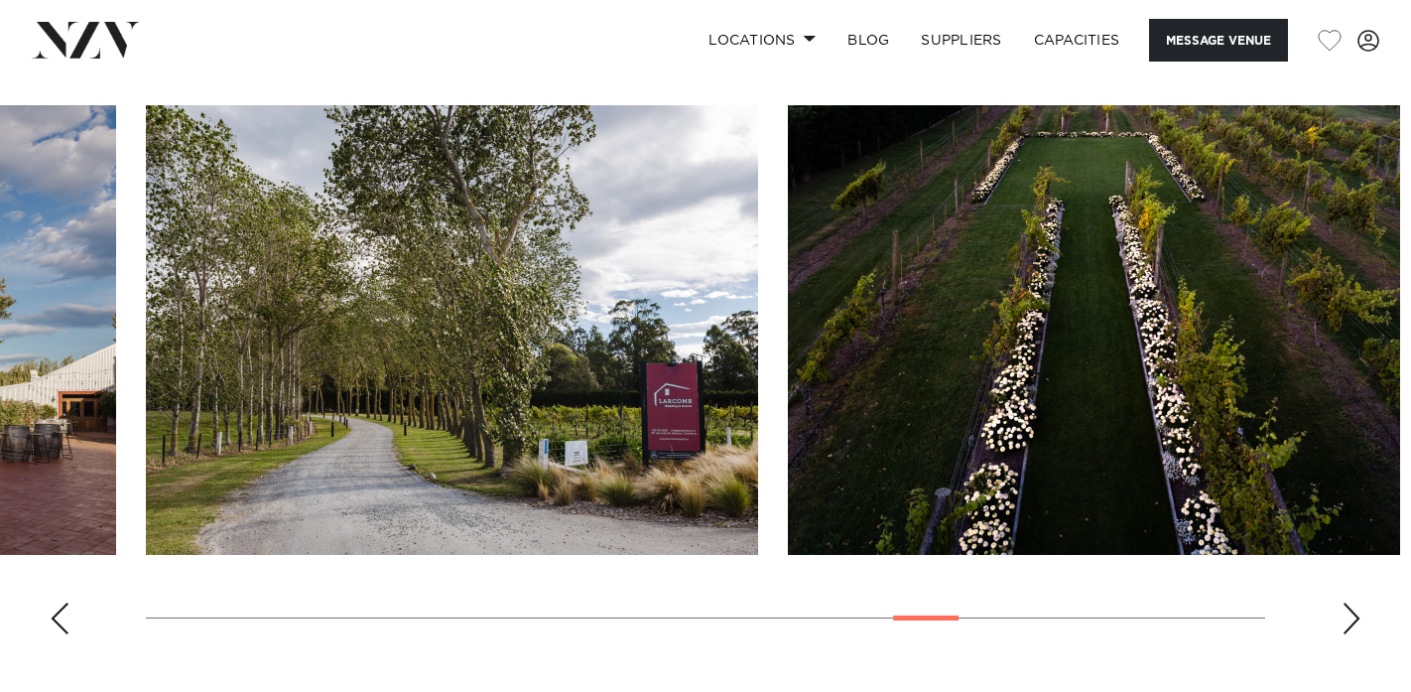
click at [1351, 609] on div "Next slide" at bounding box center [1352, 618] width 20 height 32
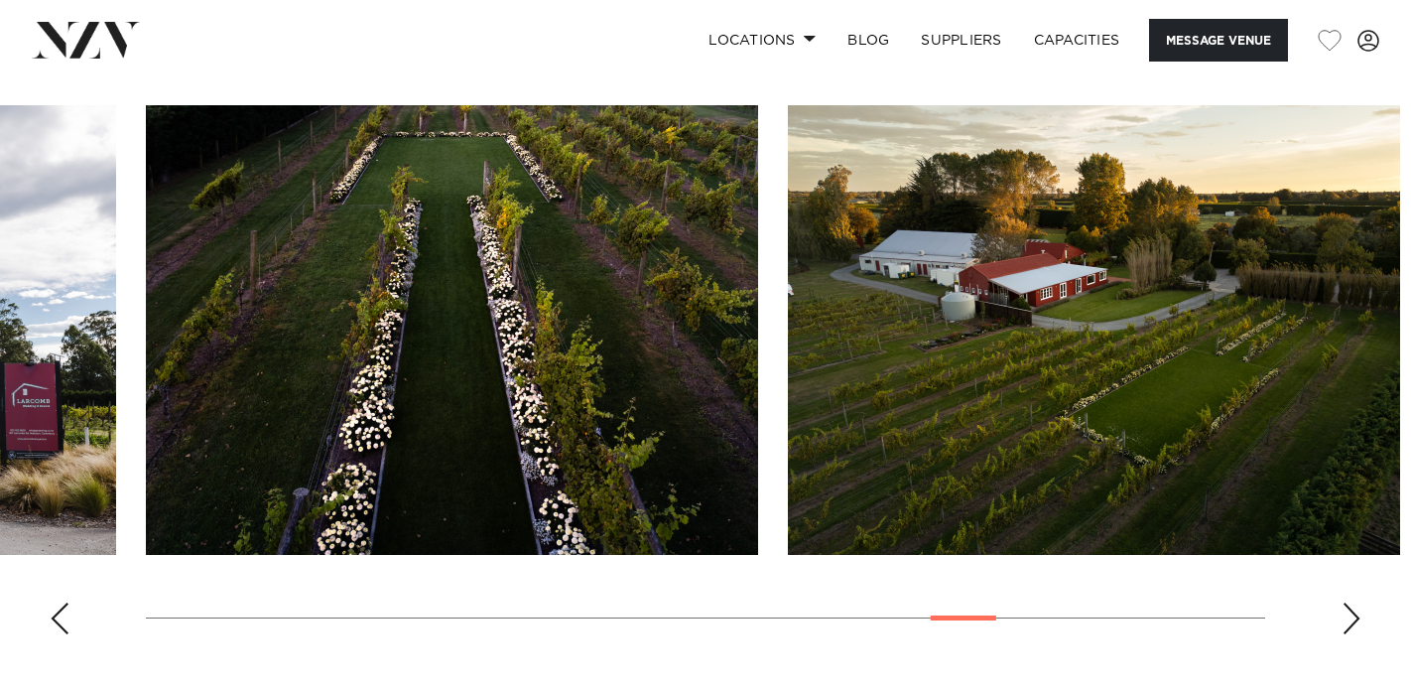
click at [1351, 609] on div "Next slide" at bounding box center [1352, 618] width 20 height 32
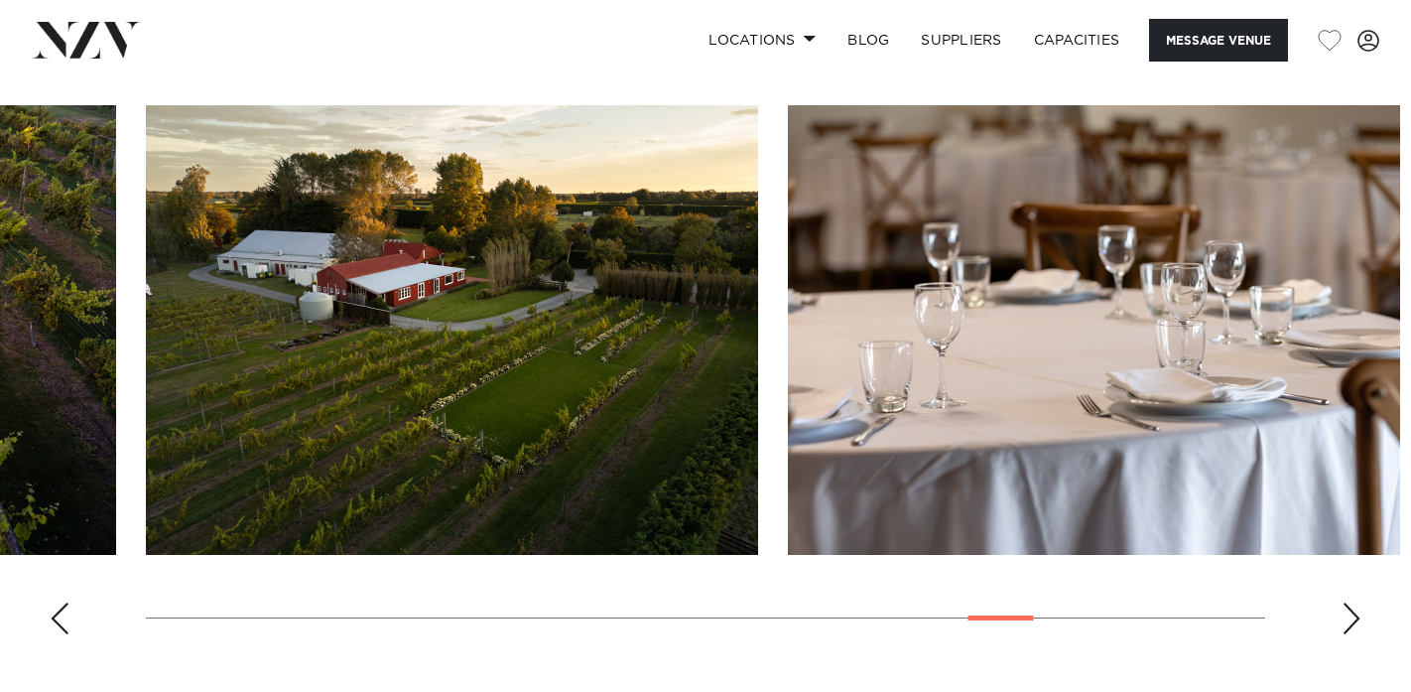
click at [1351, 609] on div "Next slide" at bounding box center [1352, 618] width 20 height 32
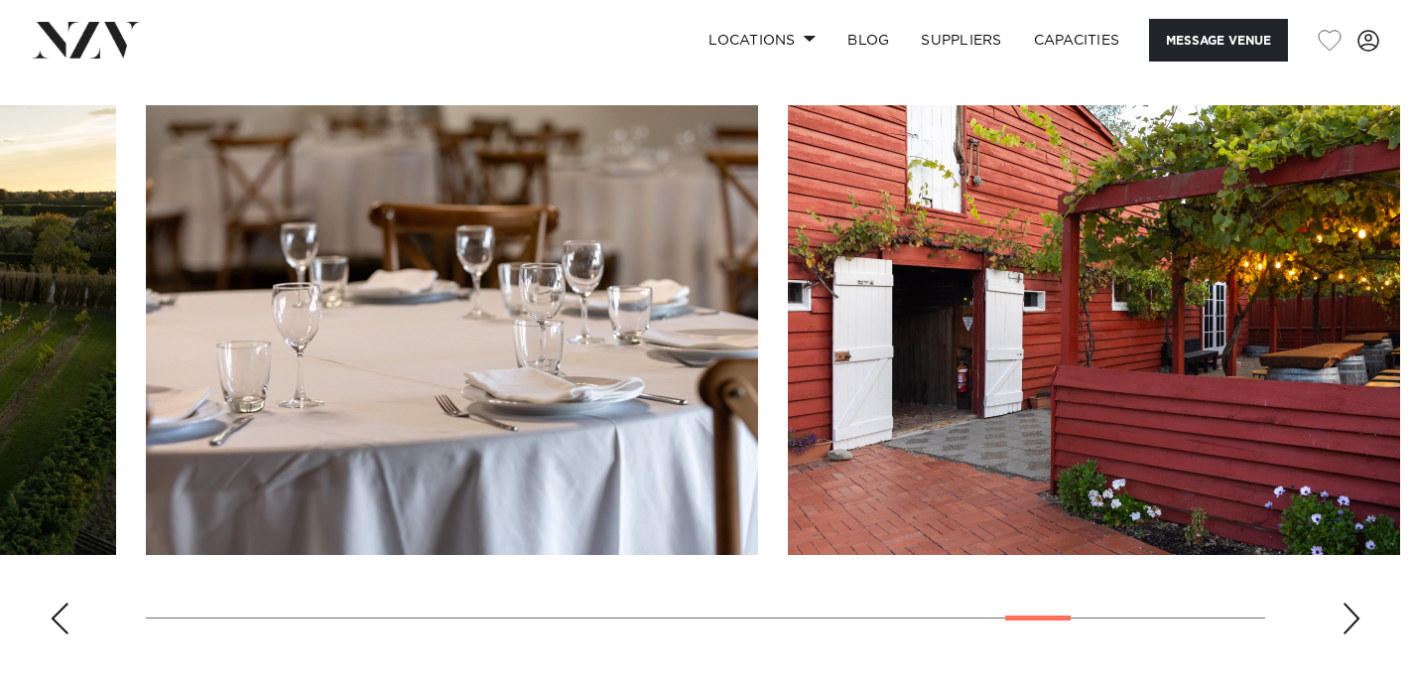
click at [1351, 609] on div "Next slide" at bounding box center [1352, 618] width 20 height 32
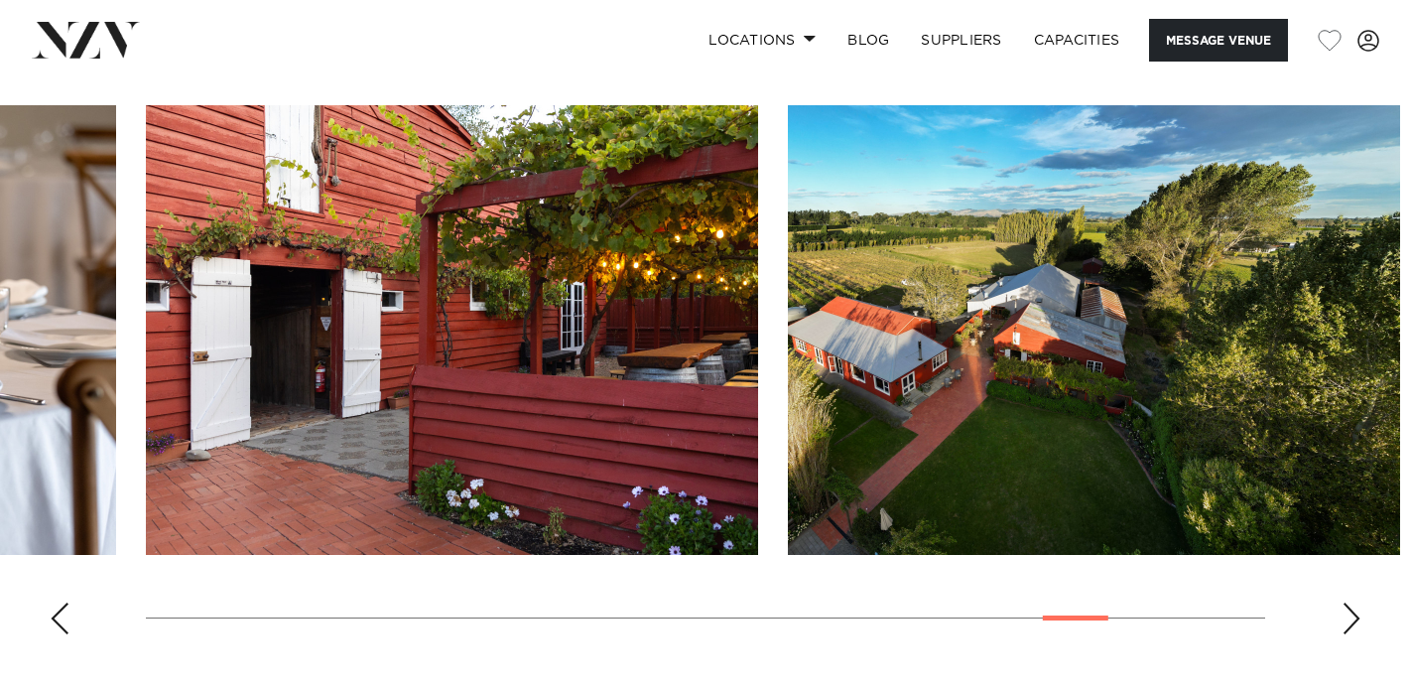
click at [1351, 609] on div "Next slide" at bounding box center [1352, 618] width 20 height 32
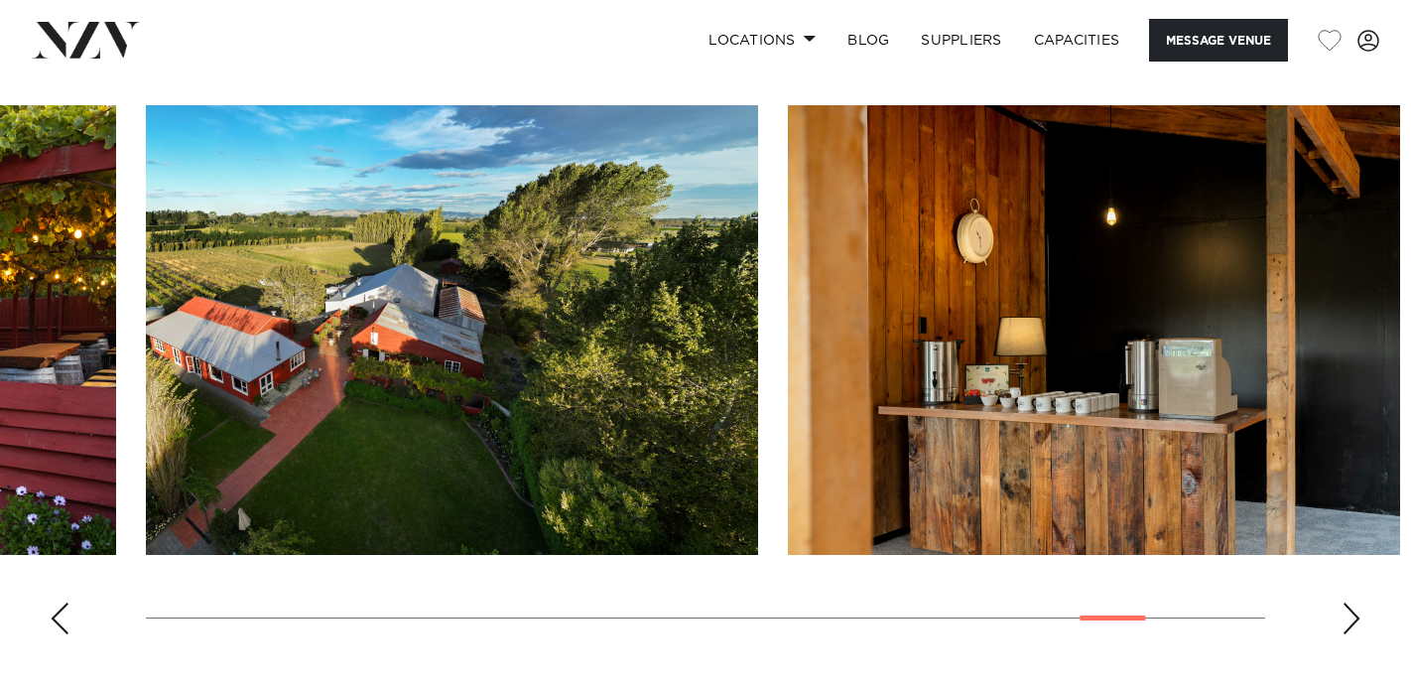
click at [1351, 609] on div "Next slide" at bounding box center [1352, 618] width 20 height 32
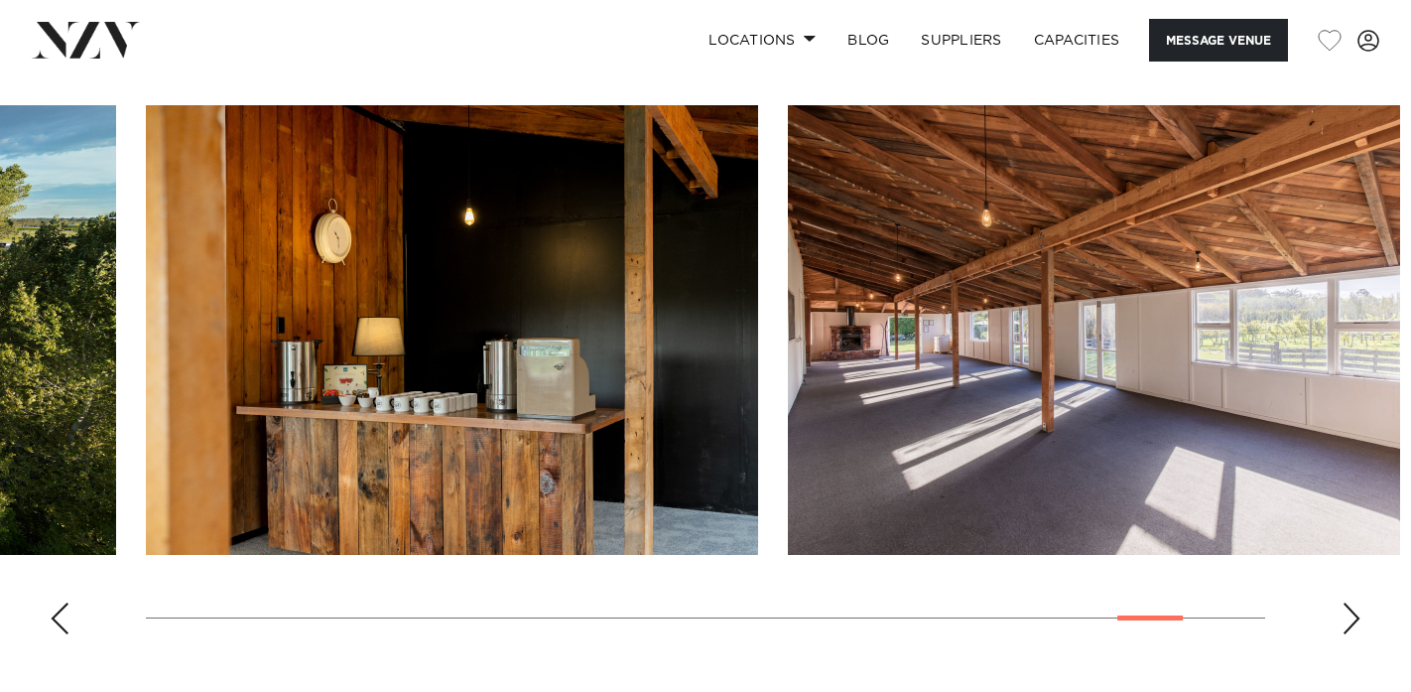
click at [1351, 609] on div "Next slide" at bounding box center [1352, 618] width 20 height 32
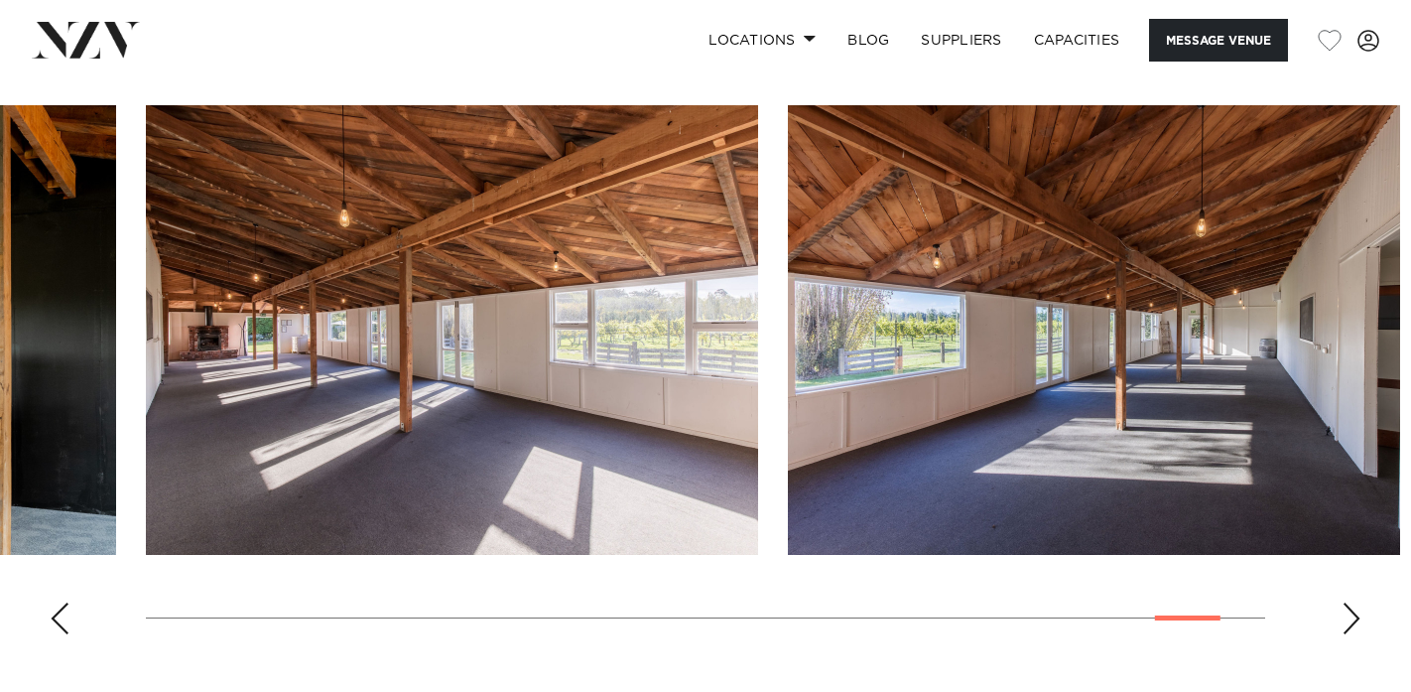
click at [1351, 609] on div "Next slide" at bounding box center [1352, 618] width 20 height 32
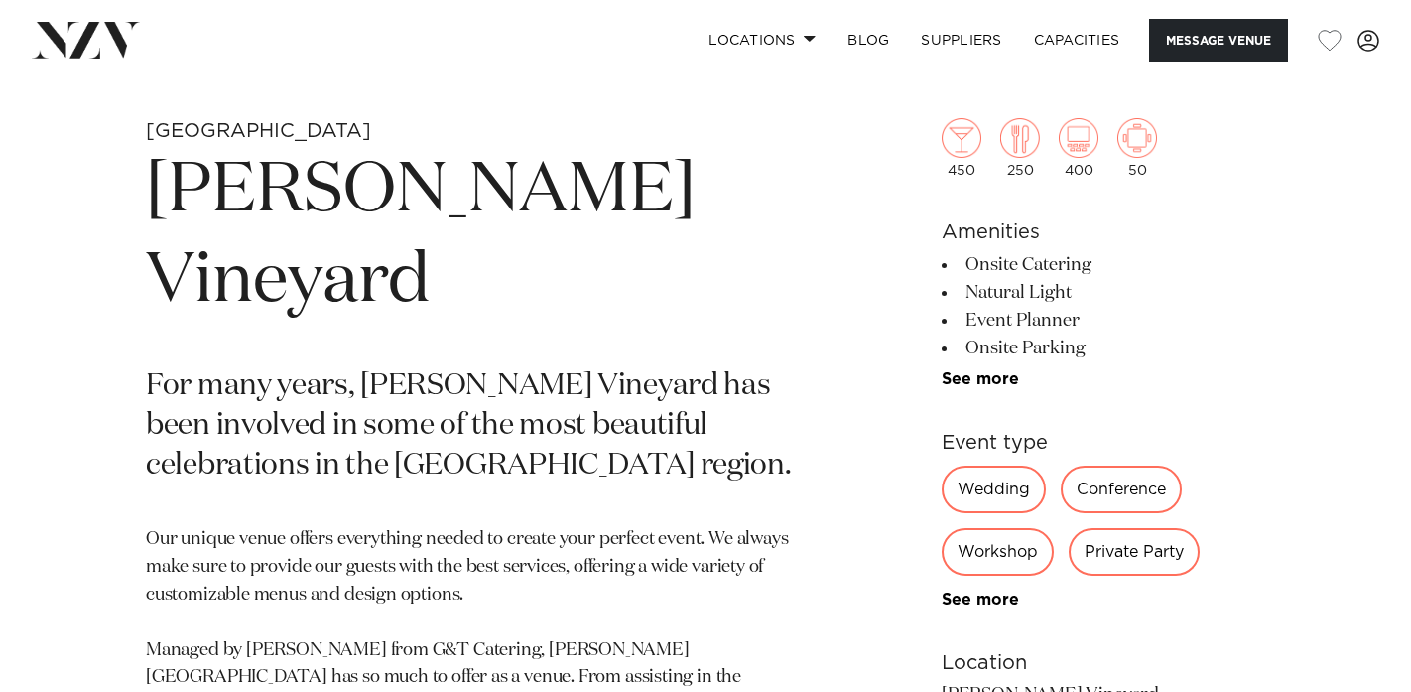
scroll to position [583, 0]
